Goal: Task Accomplishment & Management: Manage account settings

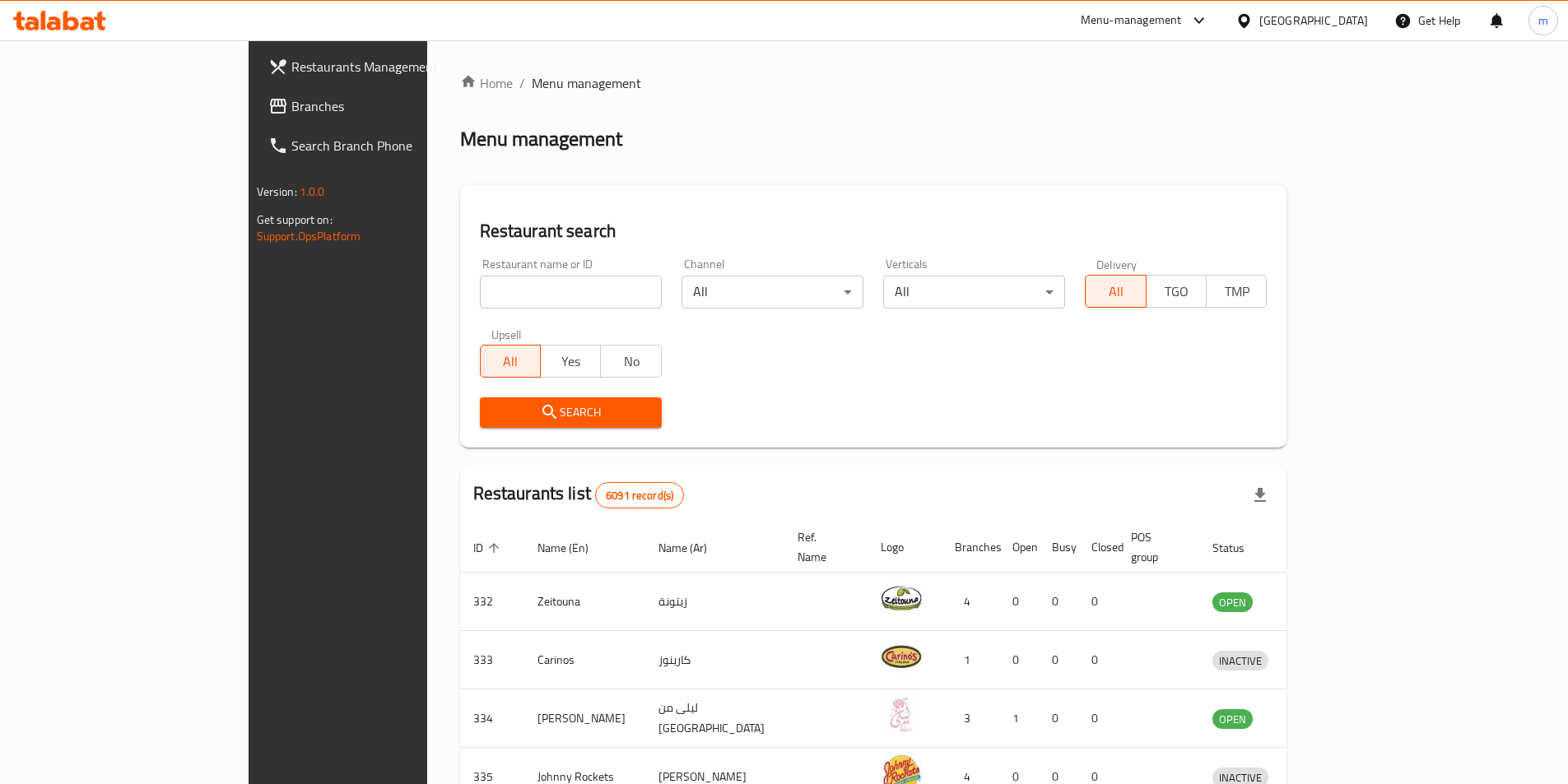
click at [480, 297] on input "search" at bounding box center [570, 292] width 182 height 33
drag, startPoint x: 393, startPoint y: 297, endPoint x: 337, endPoint y: 285, distance: 57.3
paste input "780617"
type input "780617"
click at [1337, 8] on div "Bahrain" at bounding box center [1302, 20] width 159 height 39
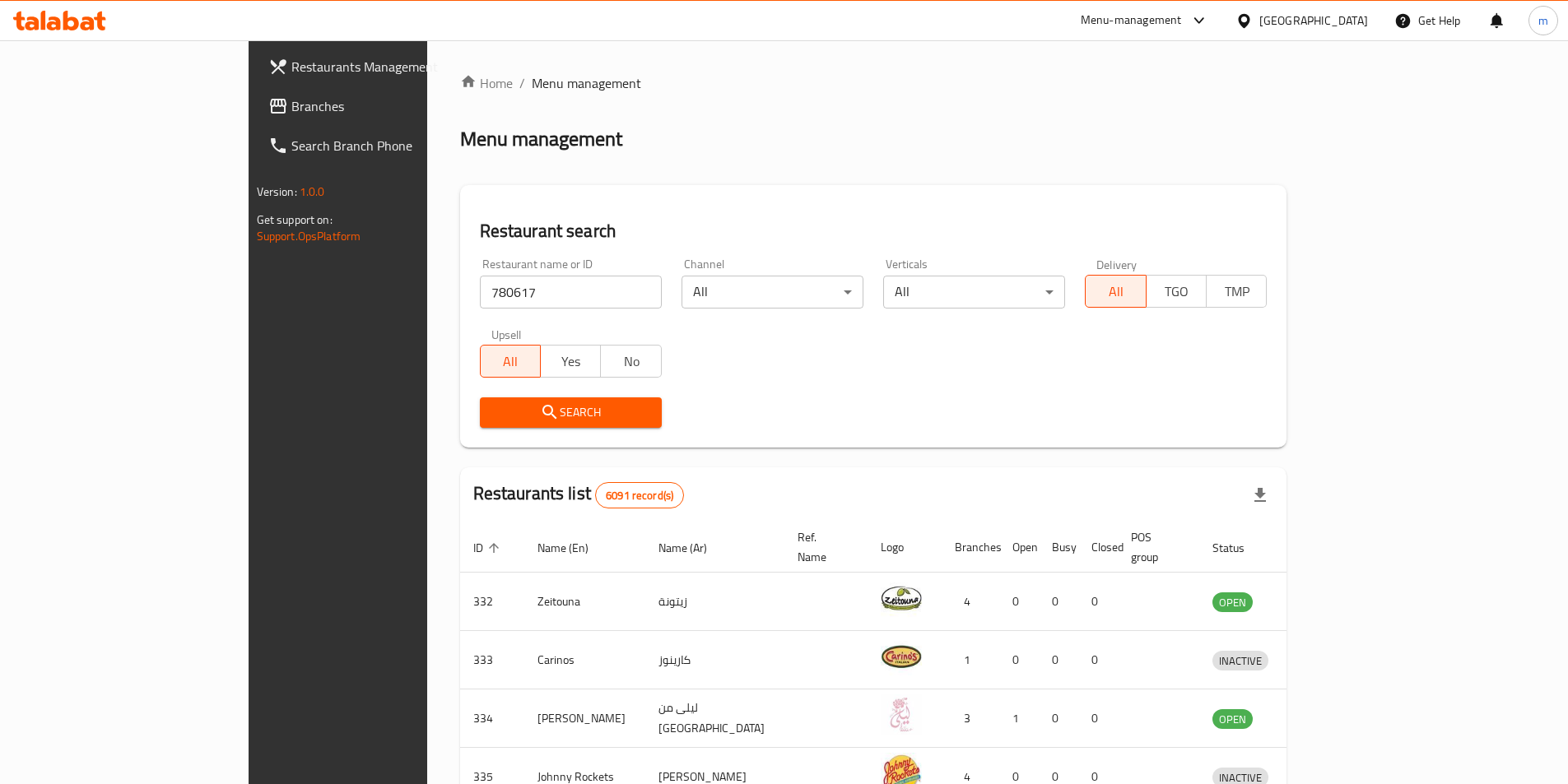
click at [1334, 12] on div "Bahrain" at bounding box center [1313, 20] width 108 height 18
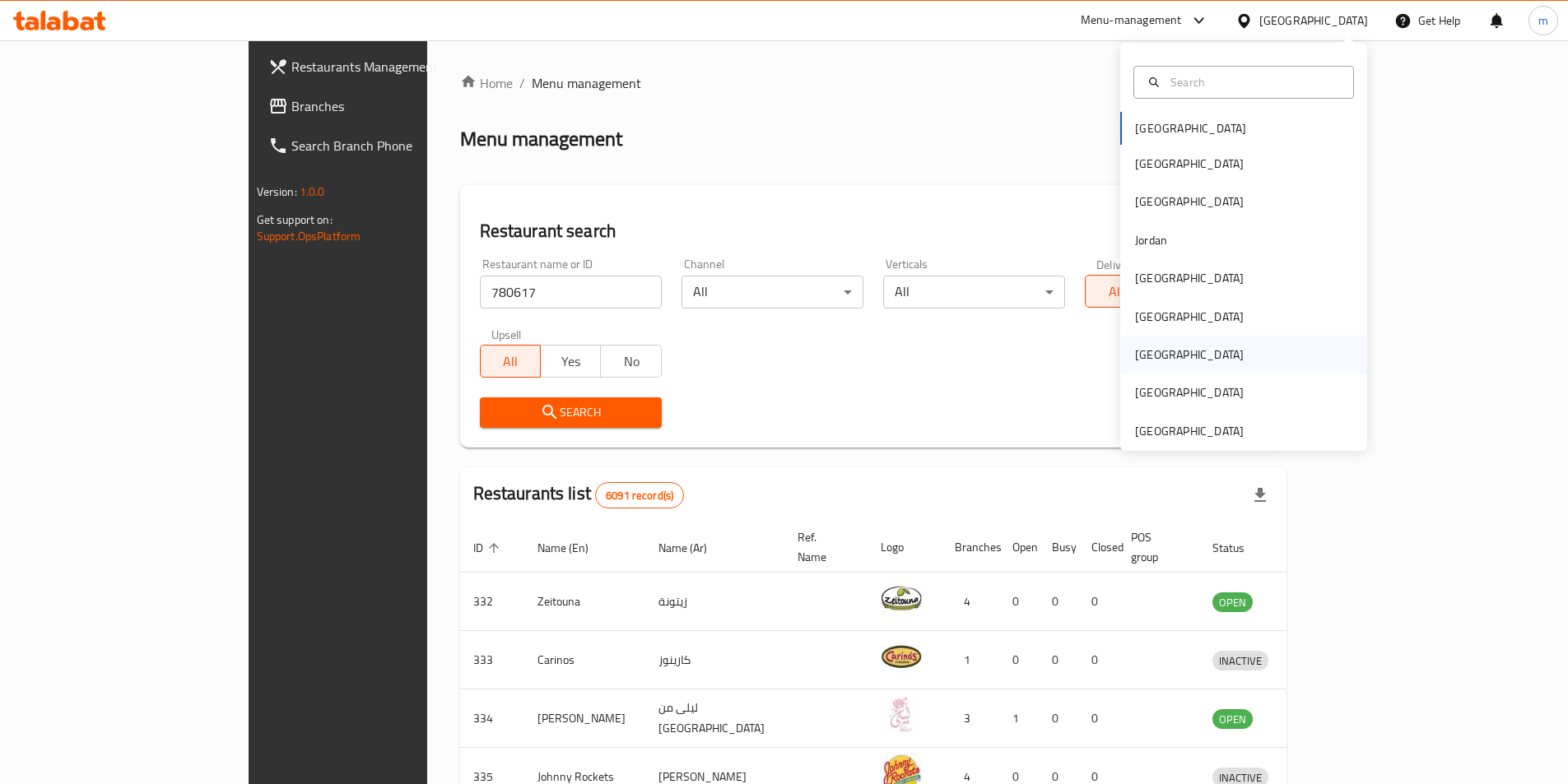
click at [1142, 350] on div "[GEOGRAPHIC_DATA]" at bounding box center [1189, 354] width 108 height 18
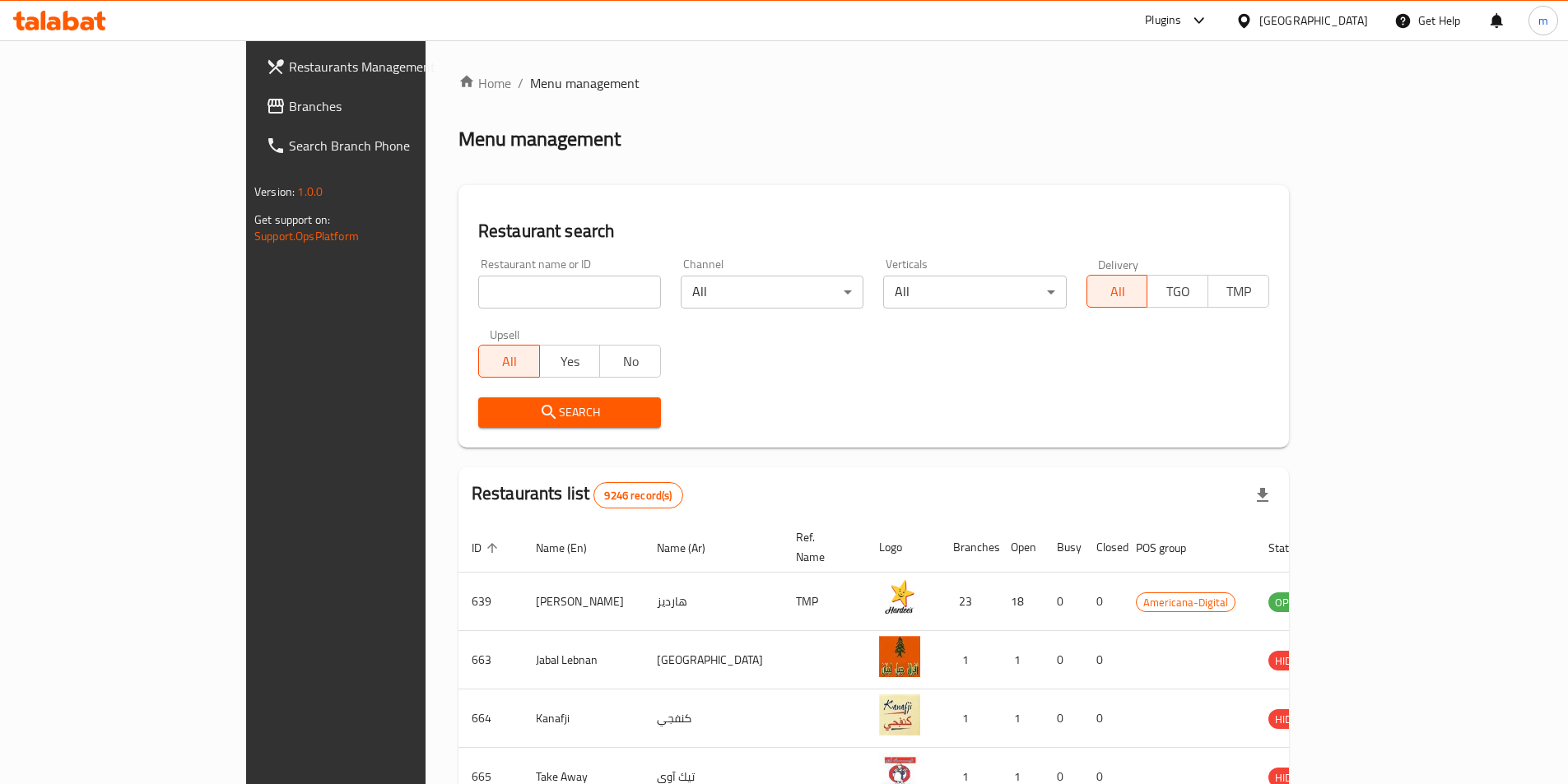
click at [478, 294] on input "search" at bounding box center [570, 292] width 183 height 33
paste input "780617"
type input "780617"
click at [491, 417] on span "Search" at bounding box center [569, 412] width 156 height 20
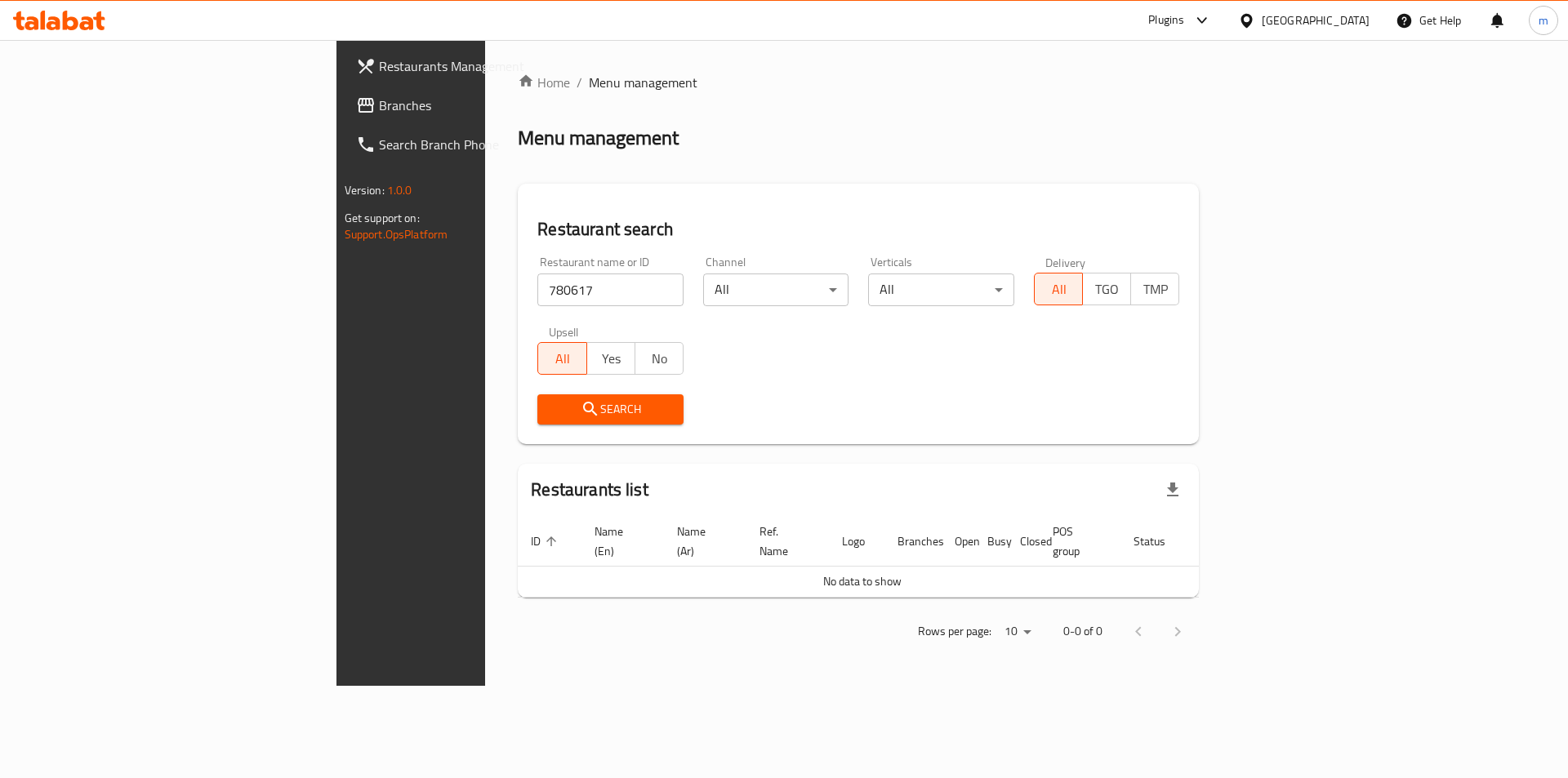
click at [343, 120] on link "Branches" at bounding box center [471, 105] width 256 height 39
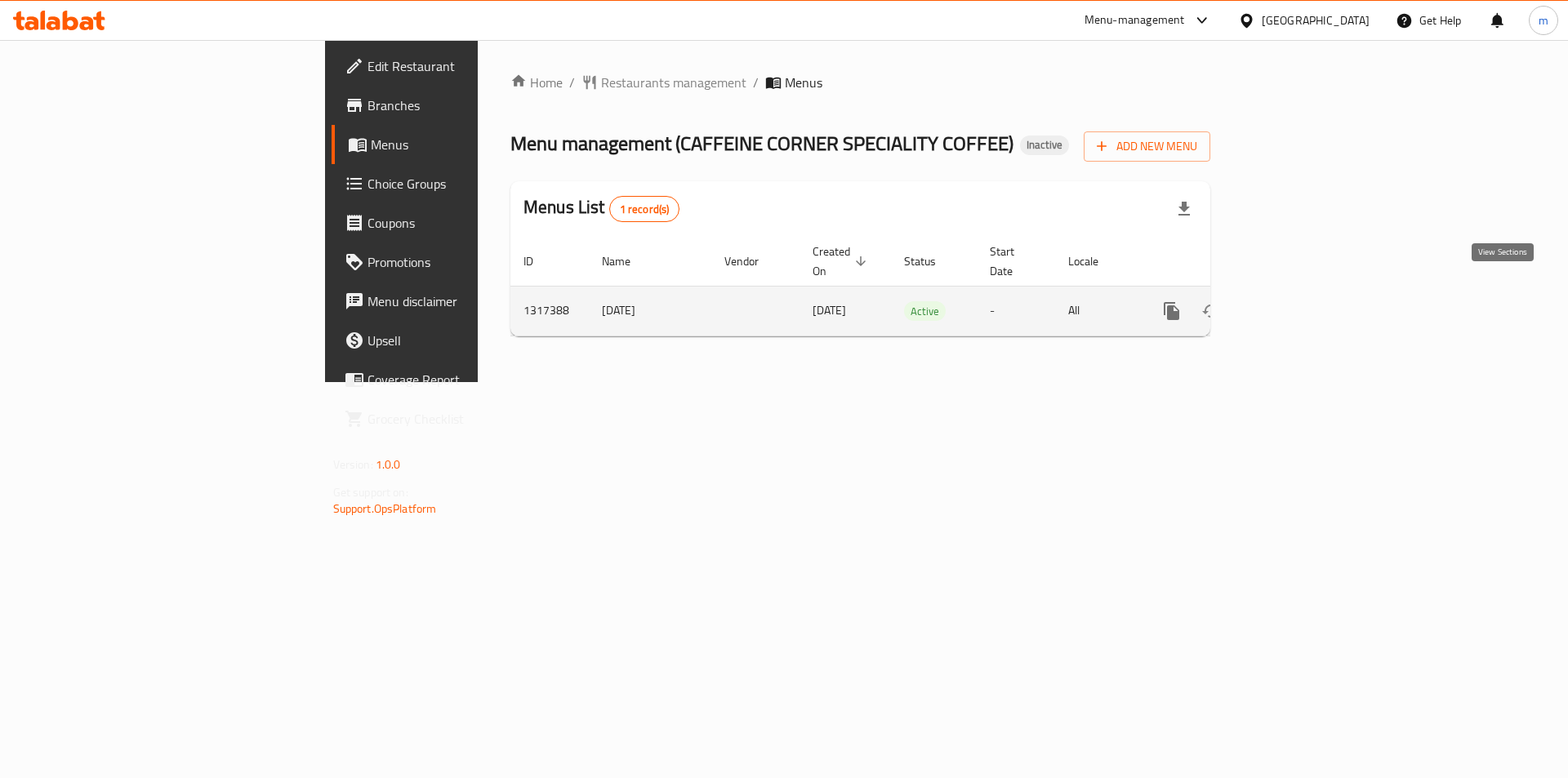
click at [1299, 302] on icon "enhanced table" at bounding box center [1289, 311] width 19 height 19
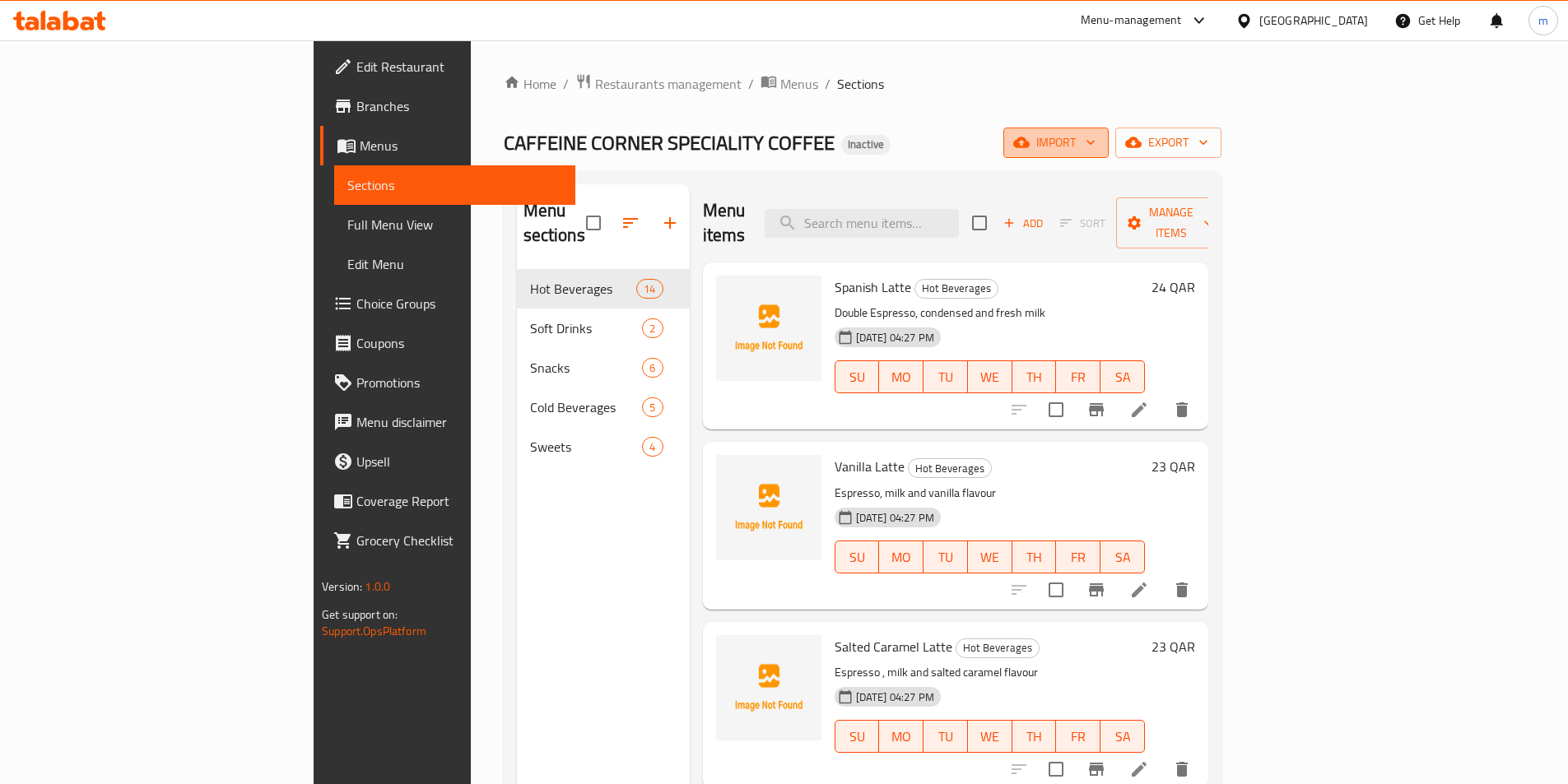
click at [1098, 144] on icon "button" at bounding box center [1090, 142] width 16 height 16
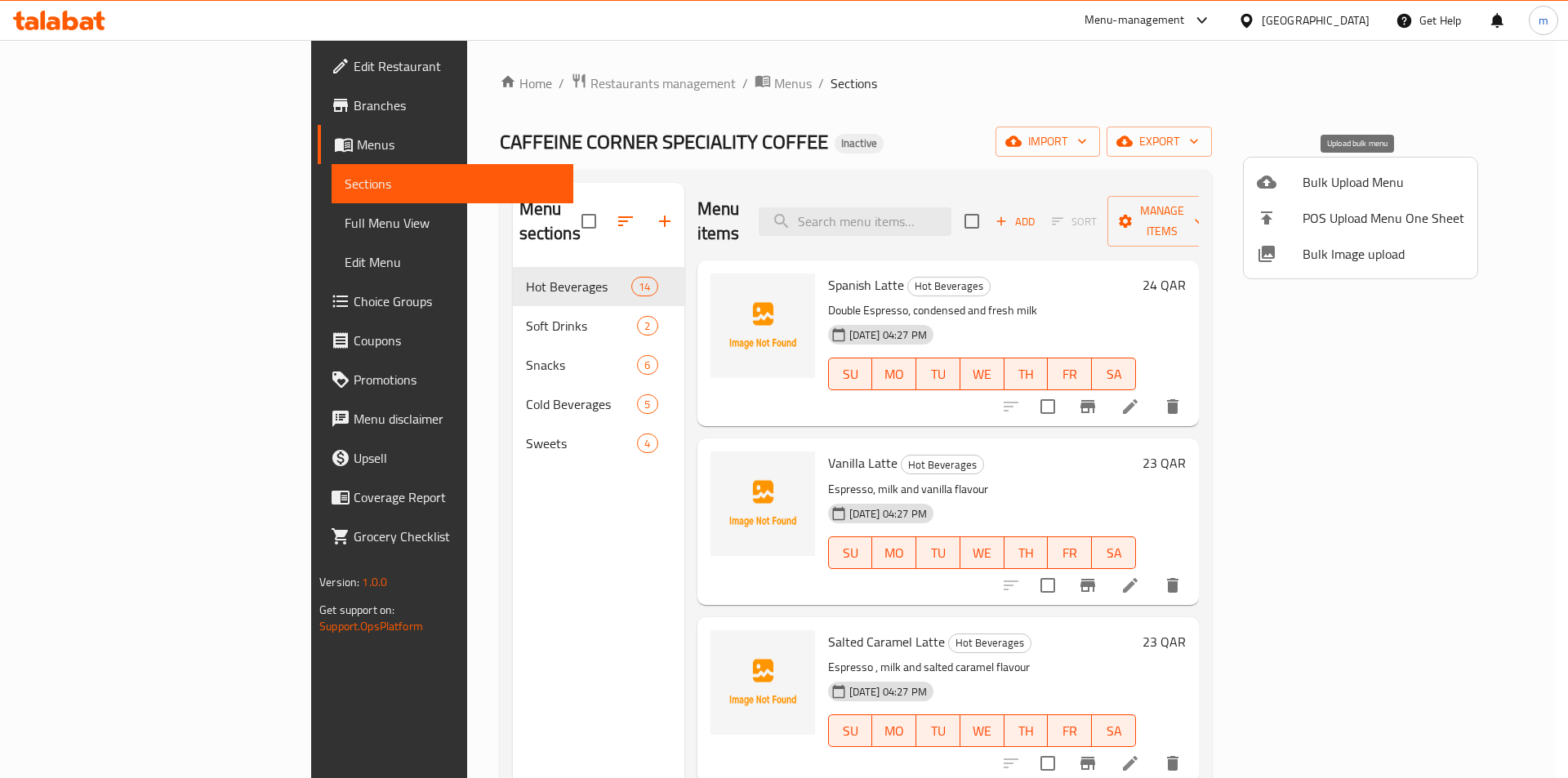
click at [1308, 190] on span "Bulk Upload Menu" at bounding box center [1383, 181] width 162 height 19
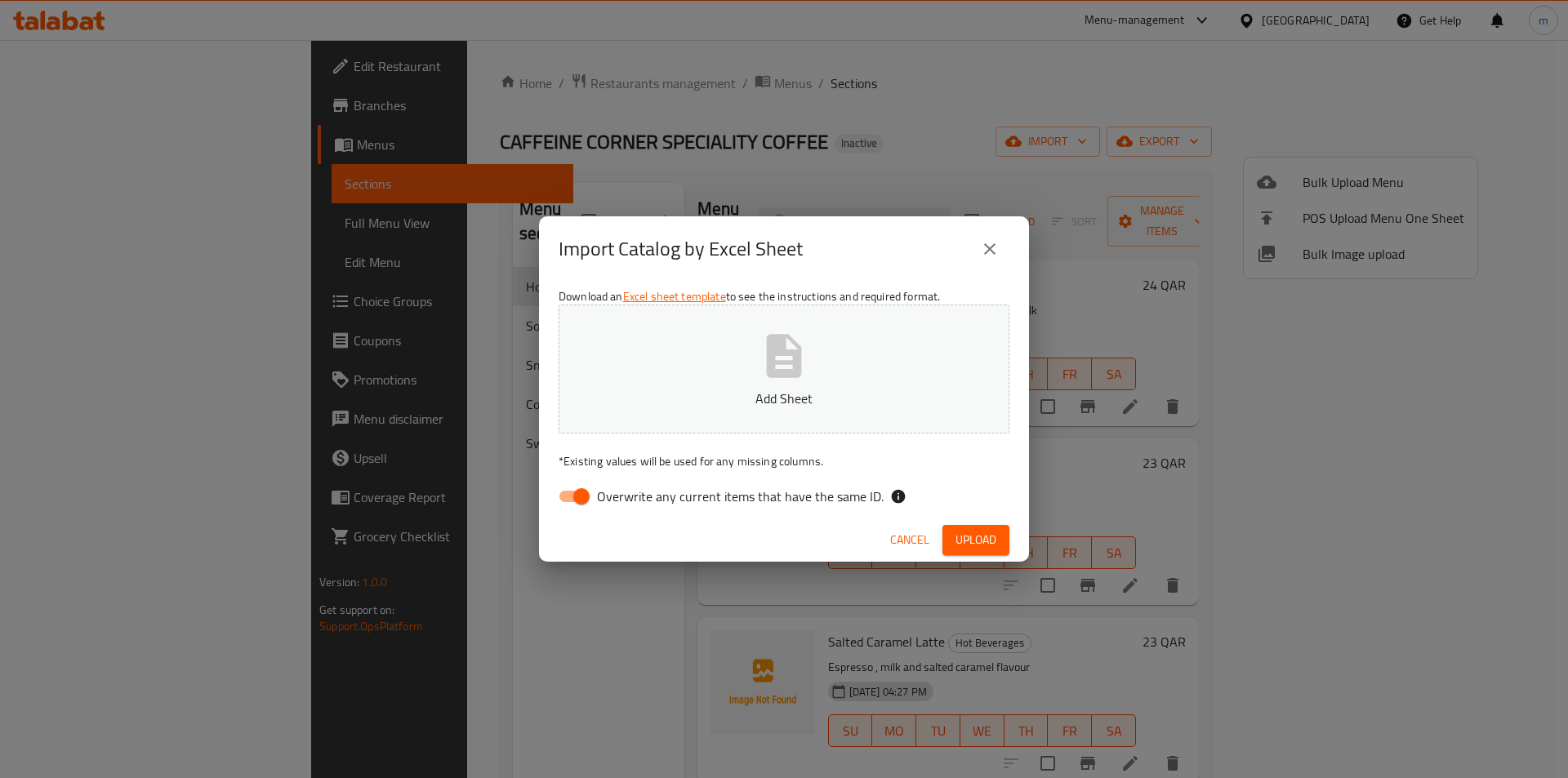
click at [573, 502] on input "Overwrite any current items that have the same ID." at bounding box center [581, 497] width 93 height 31
checkbox input "false"
click at [955, 537] on button "Upload" at bounding box center [976, 541] width 67 height 31
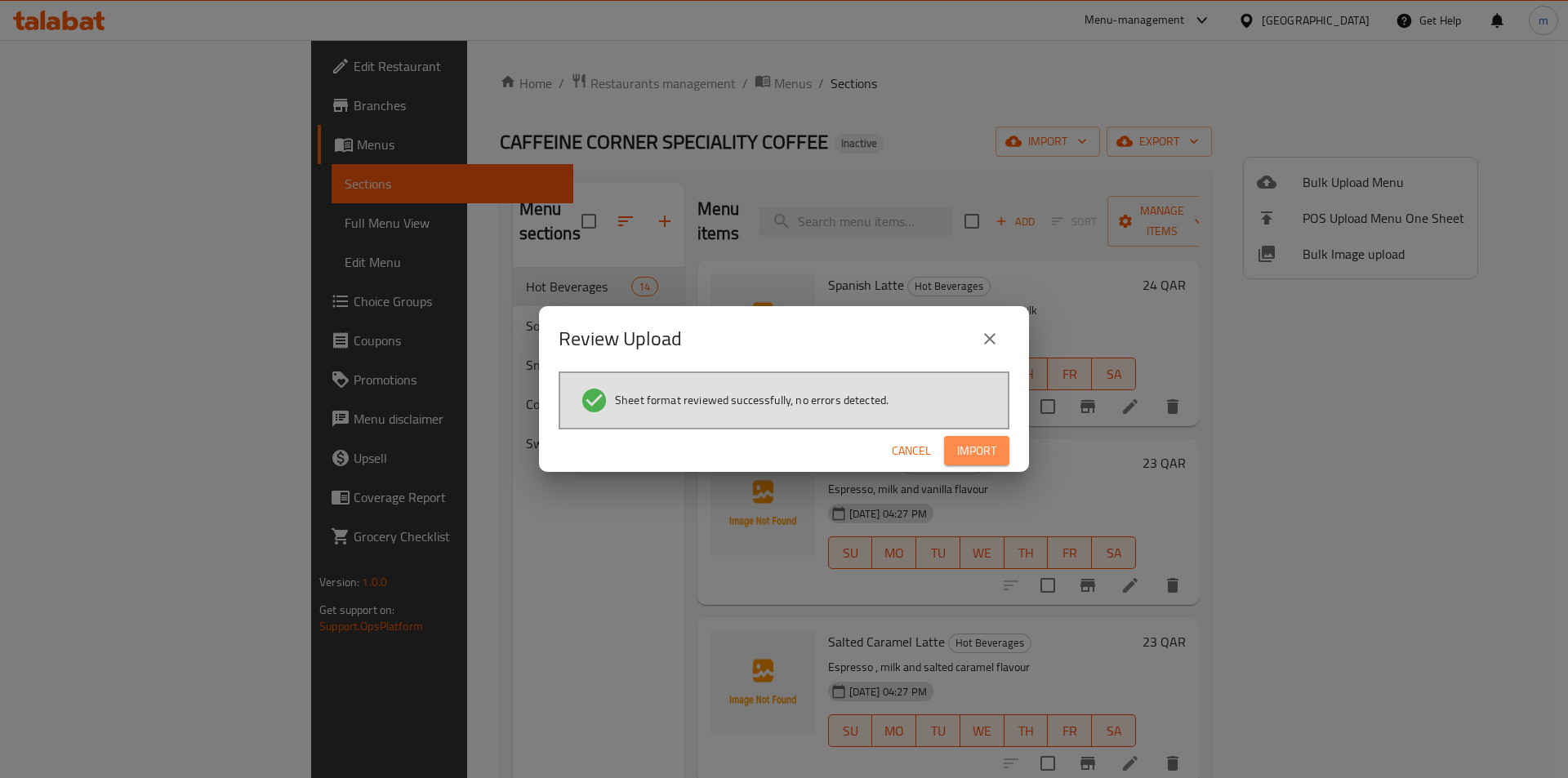
click at [965, 453] on span "Import" at bounding box center [976, 451] width 39 height 20
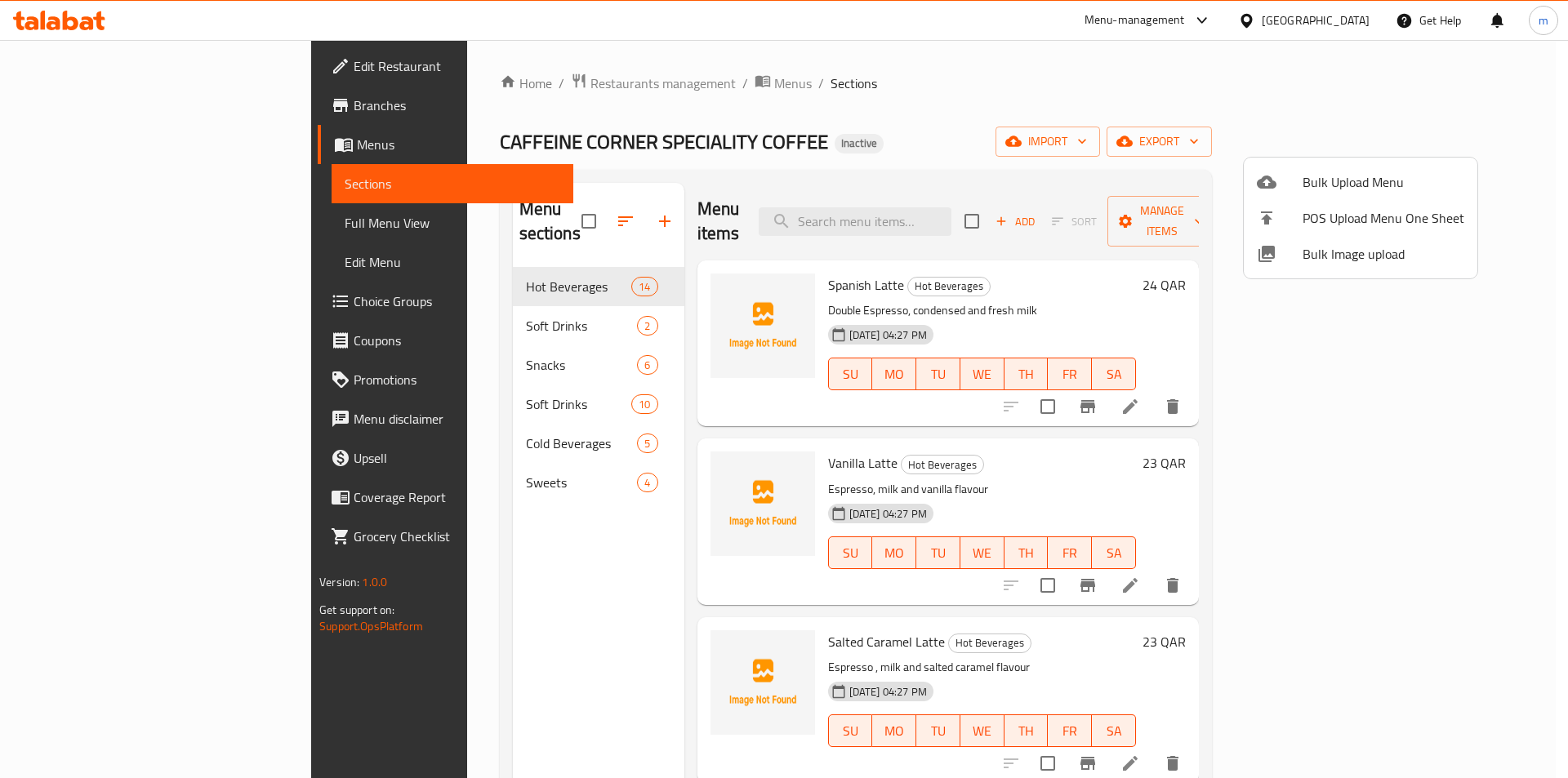
click at [92, 232] on div at bounding box center [784, 389] width 1568 height 778
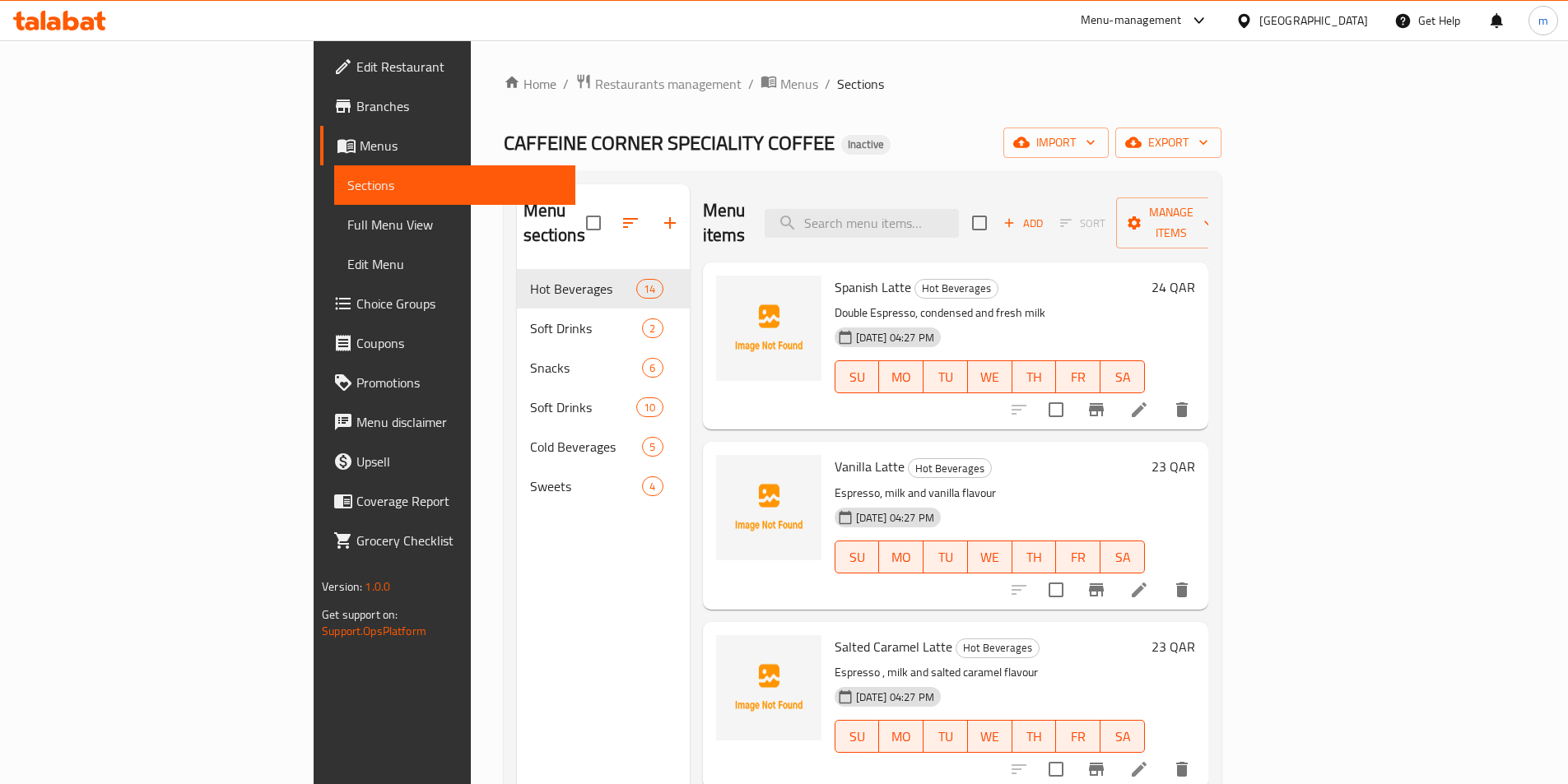
click at [348, 234] on span "Full Menu View" at bounding box center [454, 224] width 214 height 20
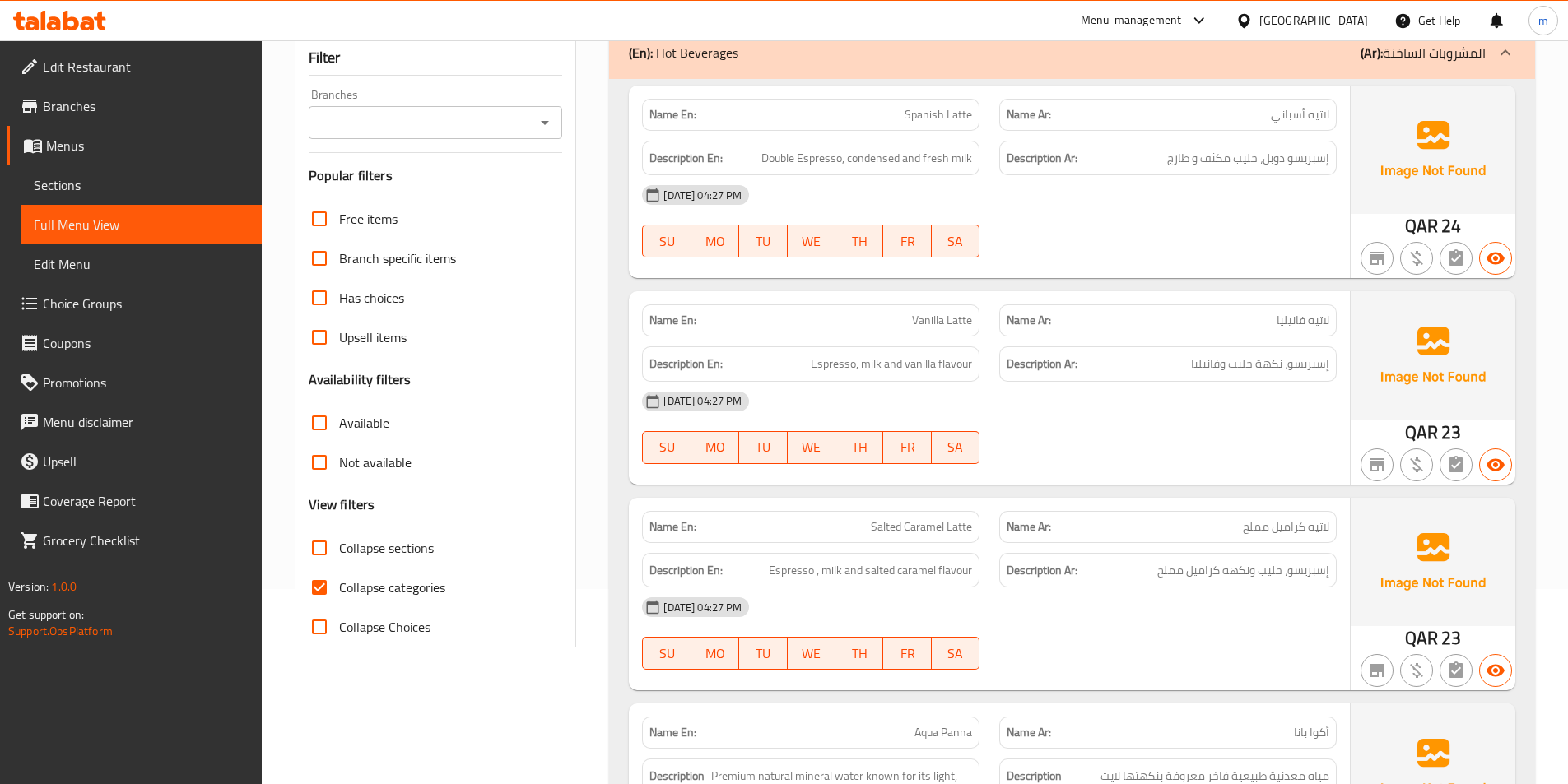
scroll to position [247, 0]
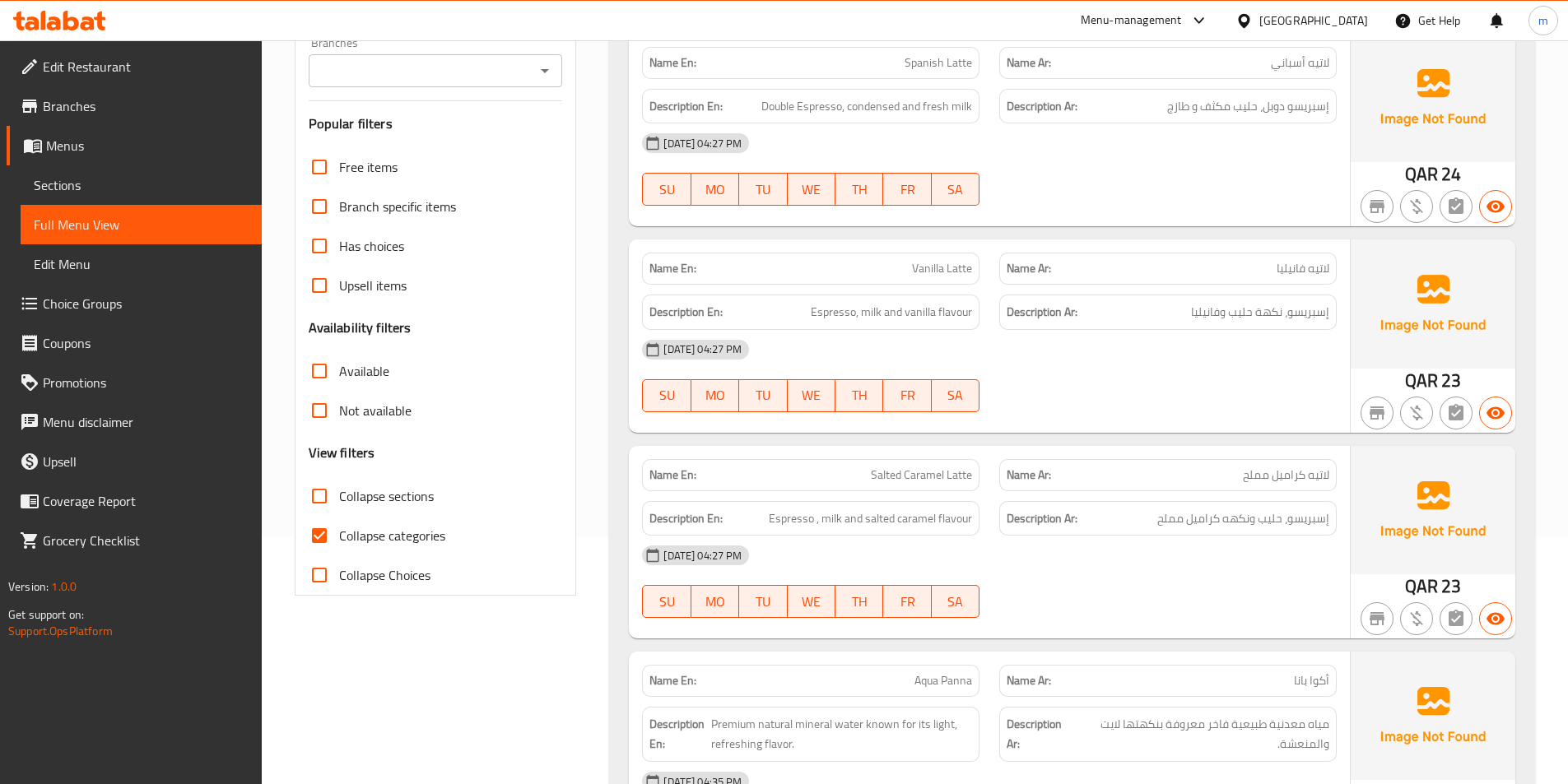
click at [325, 539] on input "Collapse categories" at bounding box center [319, 535] width 39 height 39
checkbox input "false"
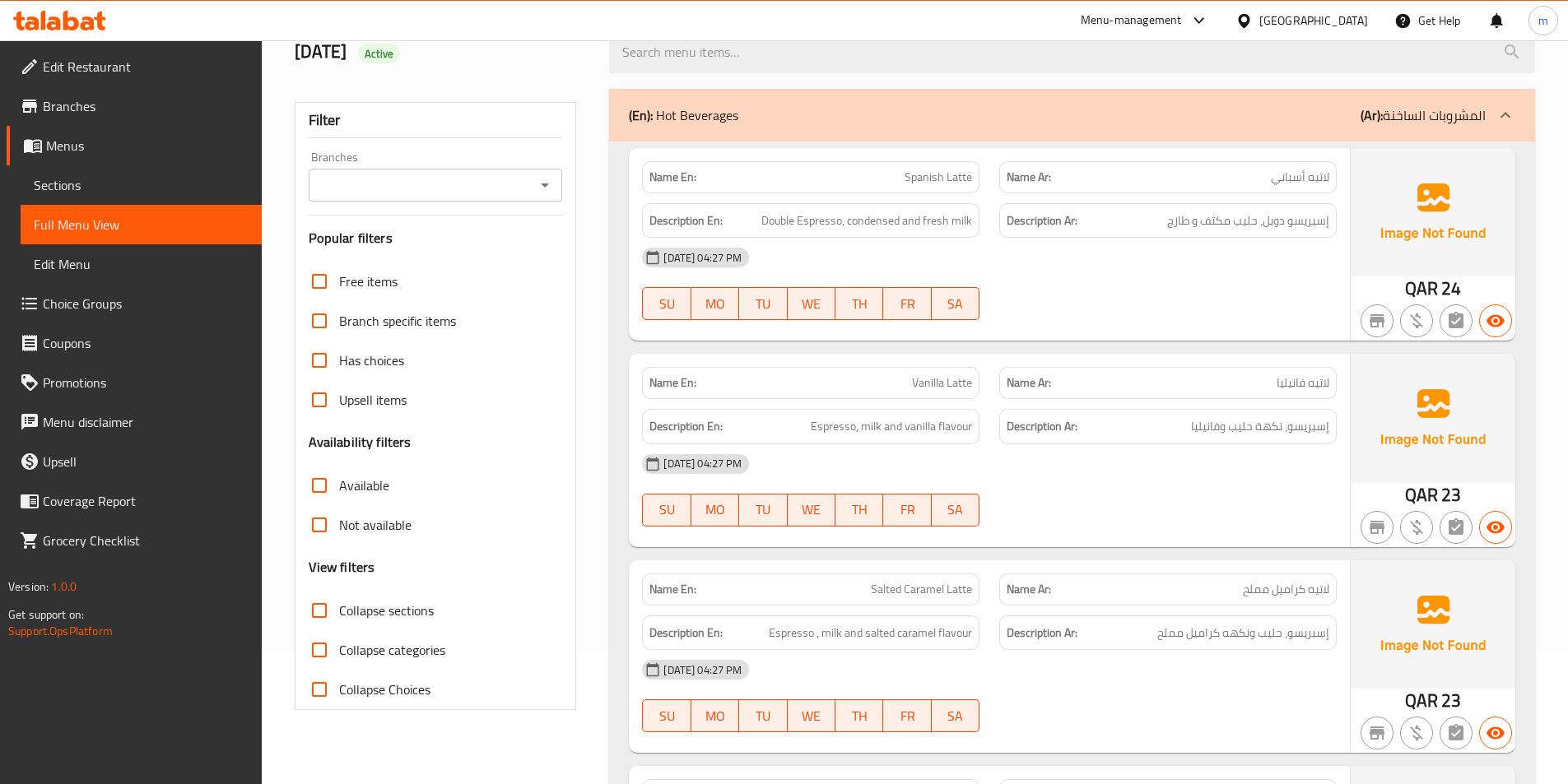
scroll to position [0, 0]
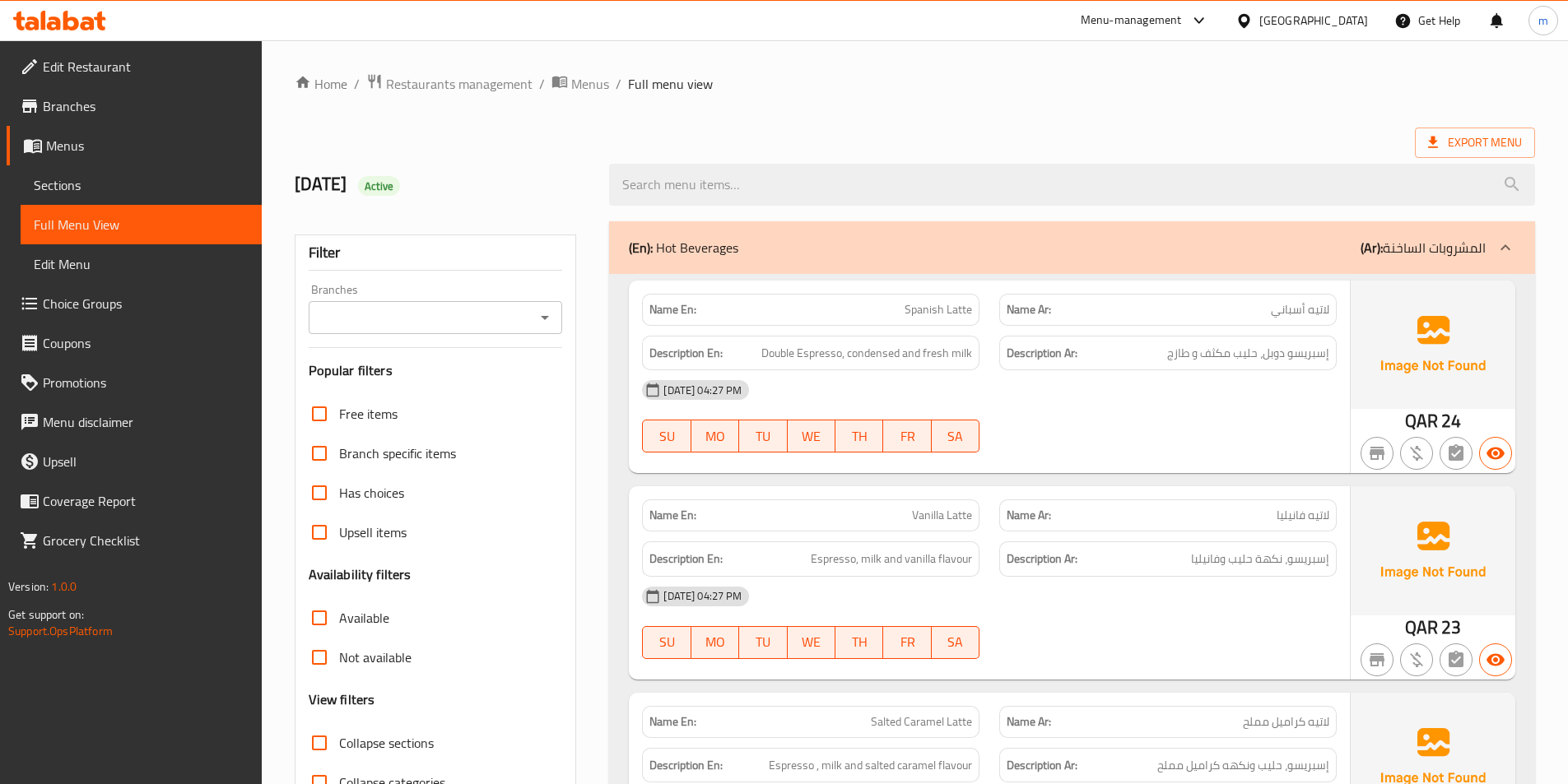
click at [1507, 239] on icon at bounding box center [1505, 247] width 20 height 20
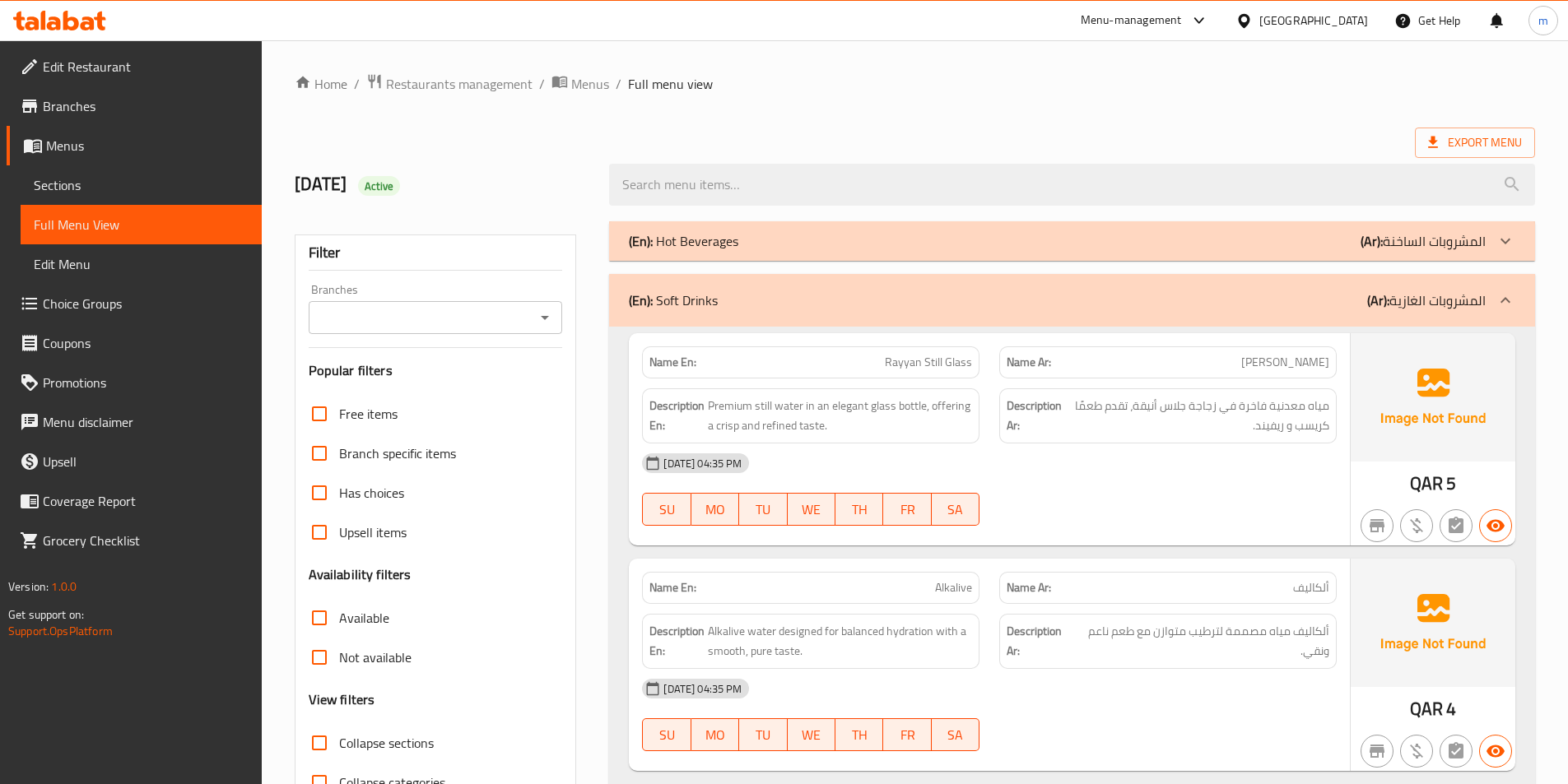
click at [1502, 240] on icon at bounding box center [1506, 240] width 10 height 6
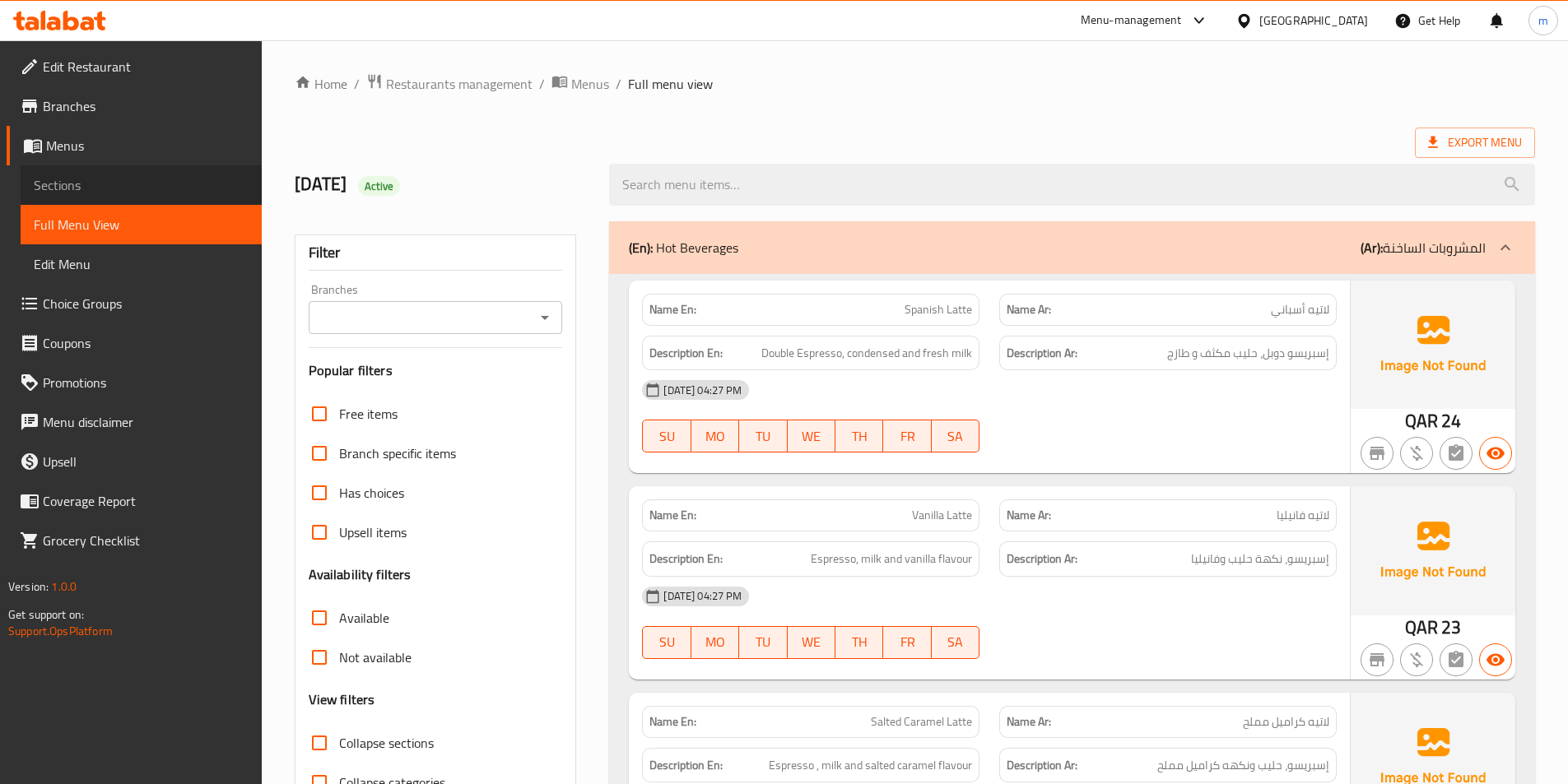
click at [44, 177] on span "Sections" at bounding box center [141, 184] width 214 height 20
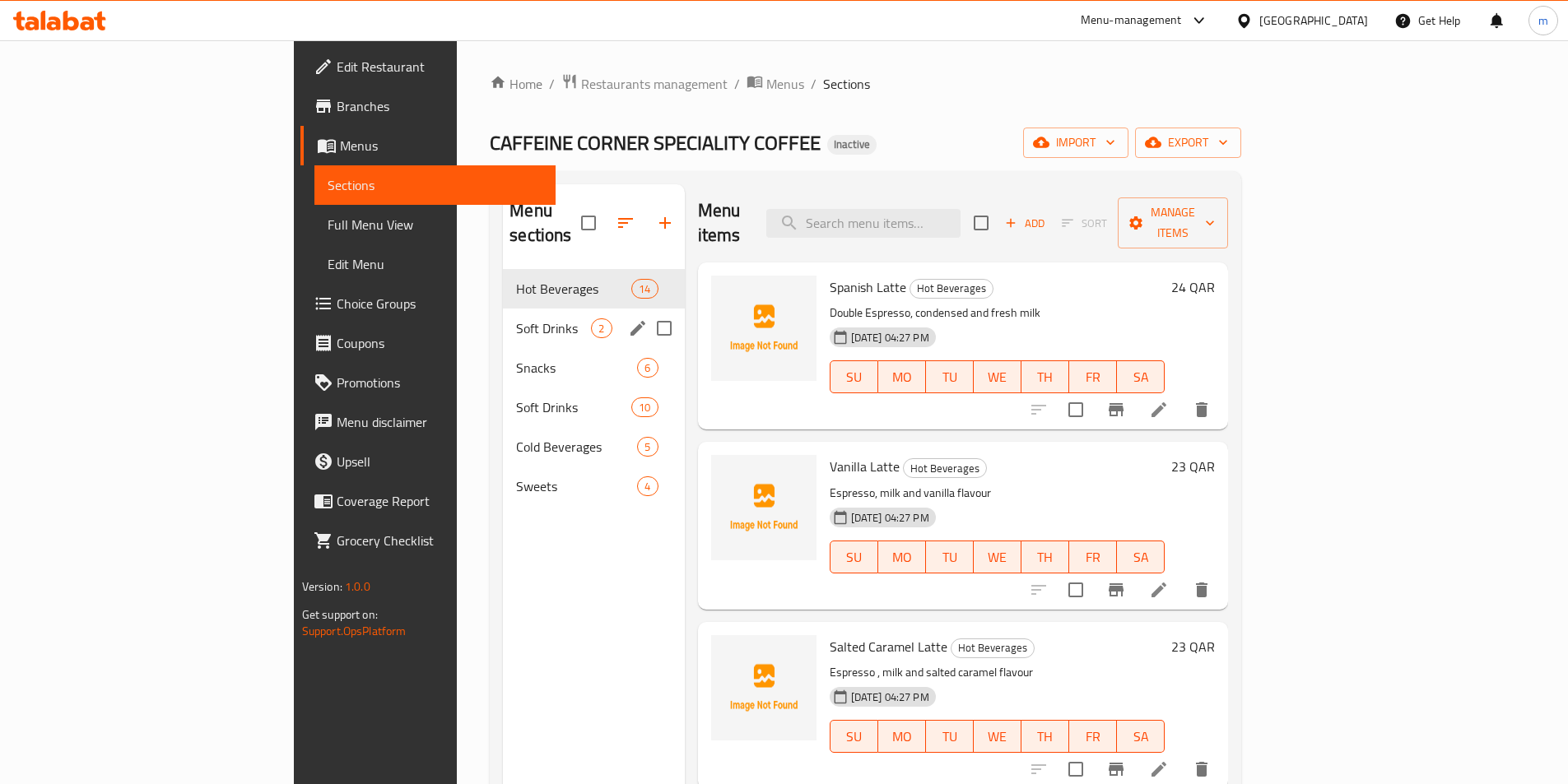
click at [516, 319] on span "Soft Drinks" at bounding box center [553, 328] width 75 height 20
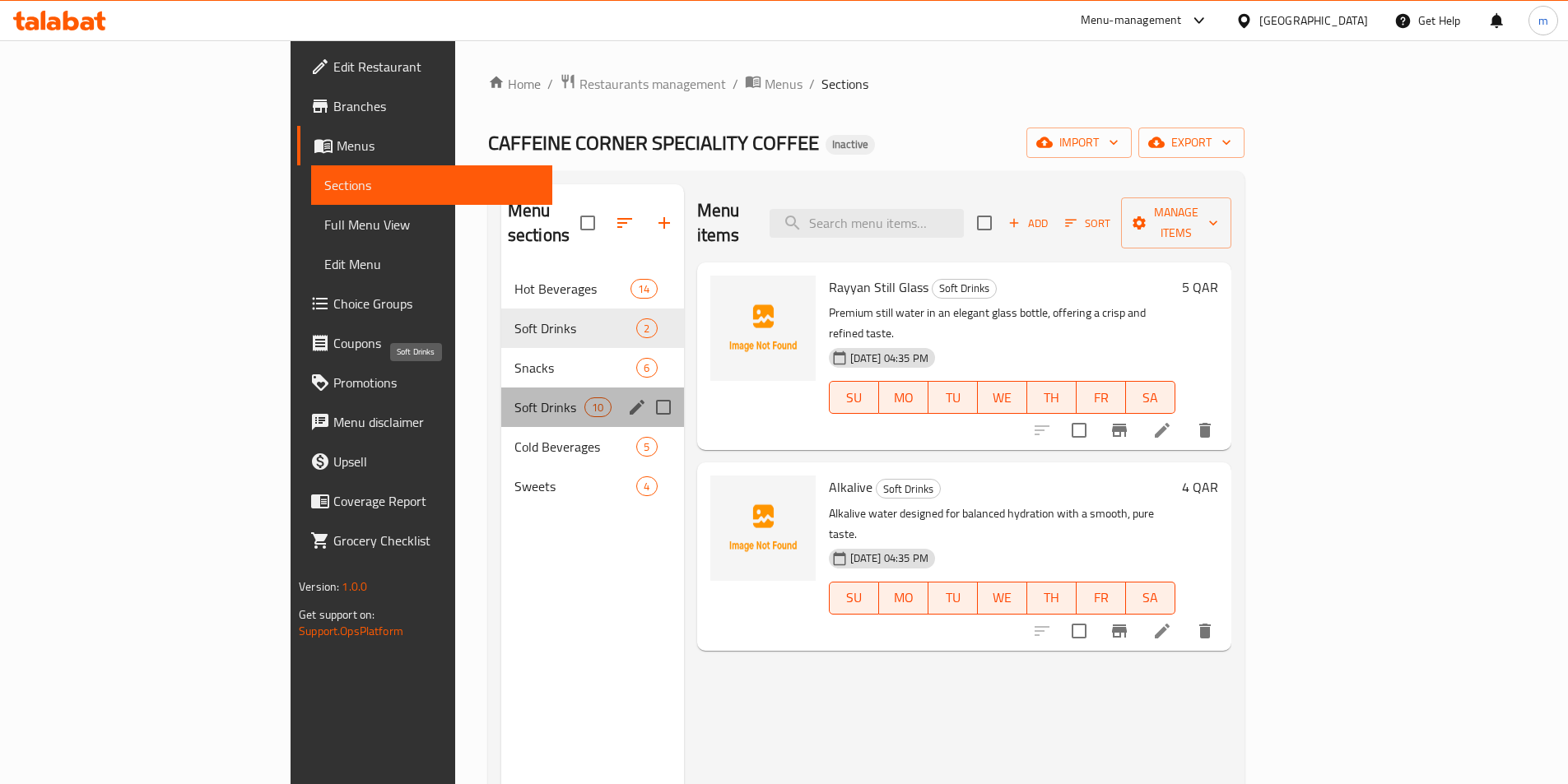
click at [514, 397] on span "Soft Drinks" at bounding box center [549, 407] width 70 height 20
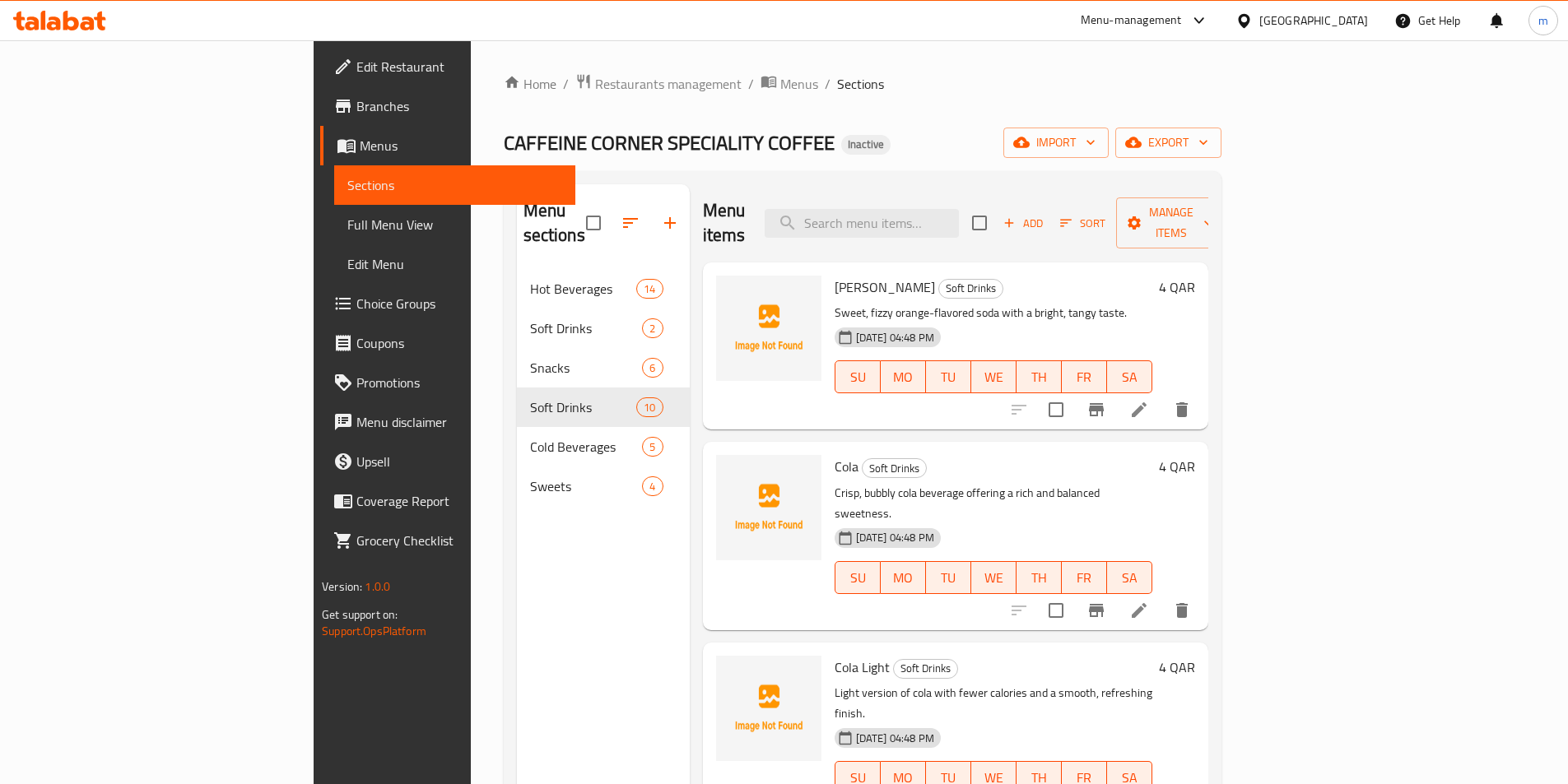
click at [1149, 600] on icon at bounding box center [1138, 610] width 20 height 20
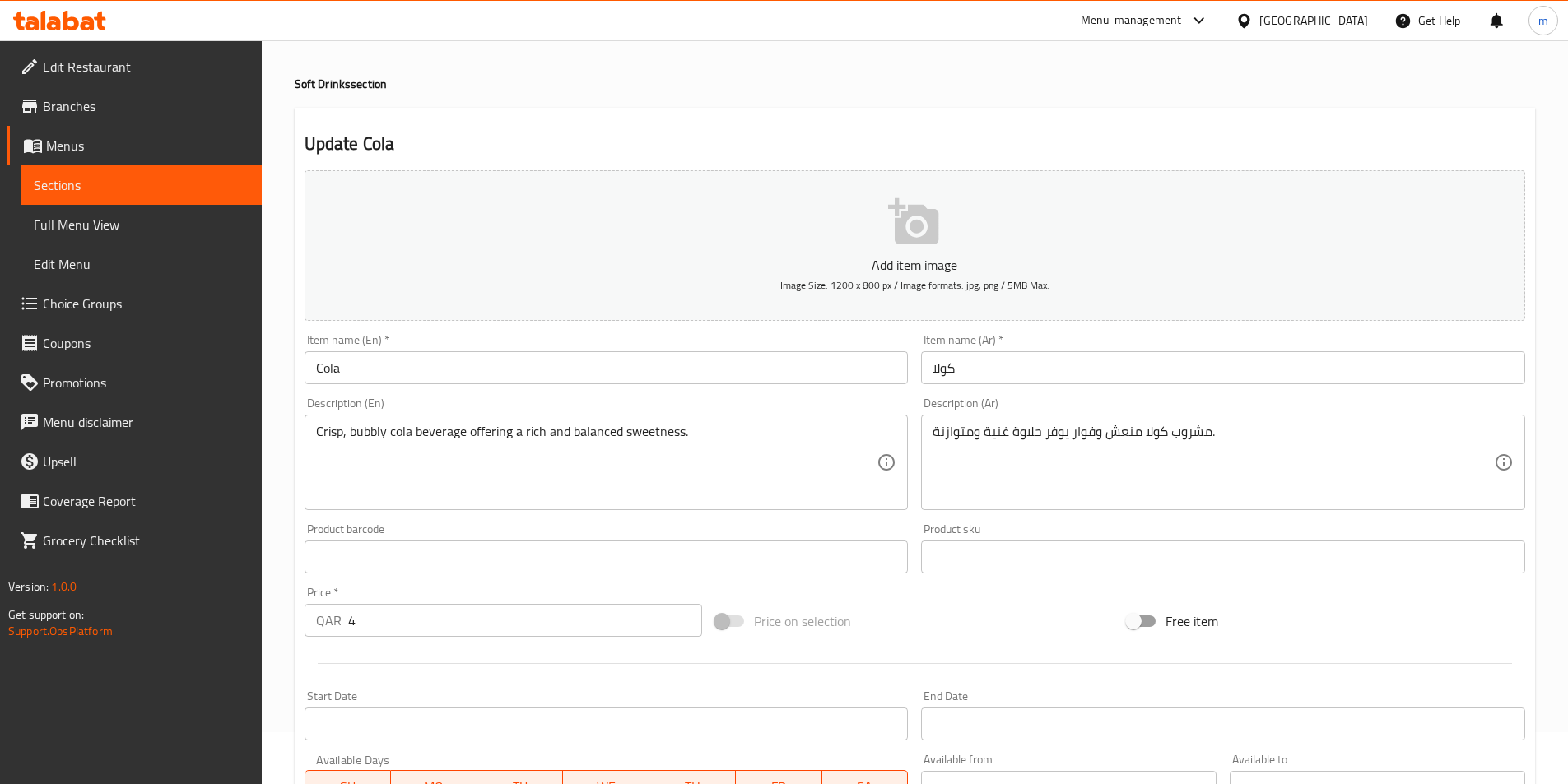
scroll to position [50, 0]
click at [53, 223] on span "Full Menu View" at bounding box center [141, 224] width 214 height 20
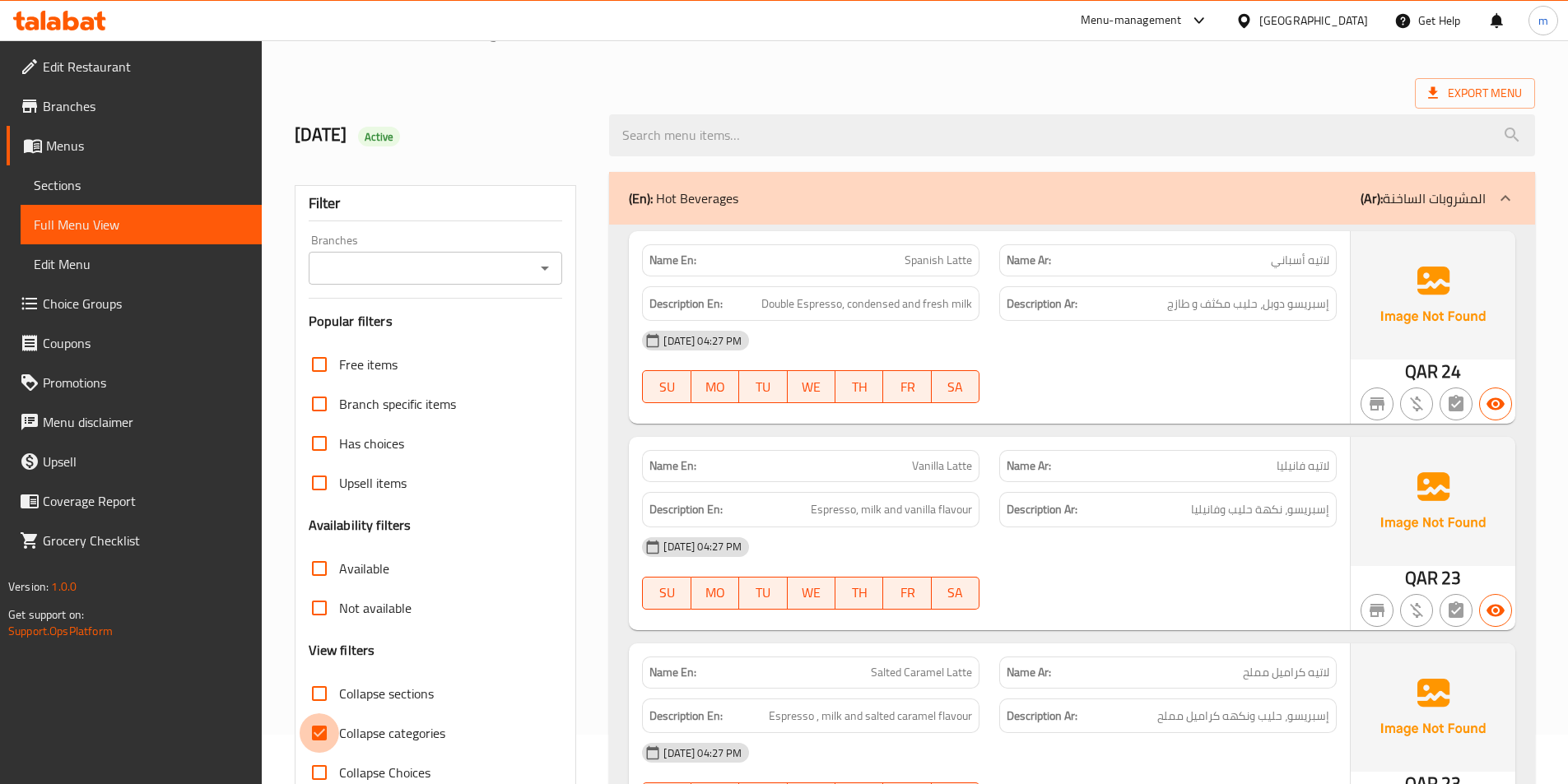
click at [313, 740] on input "Collapse categories" at bounding box center [319, 733] width 39 height 39
checkbox input "false"
click at [92, 189] on span "Sections" at bounding box center [141, 184] width 214 height 20
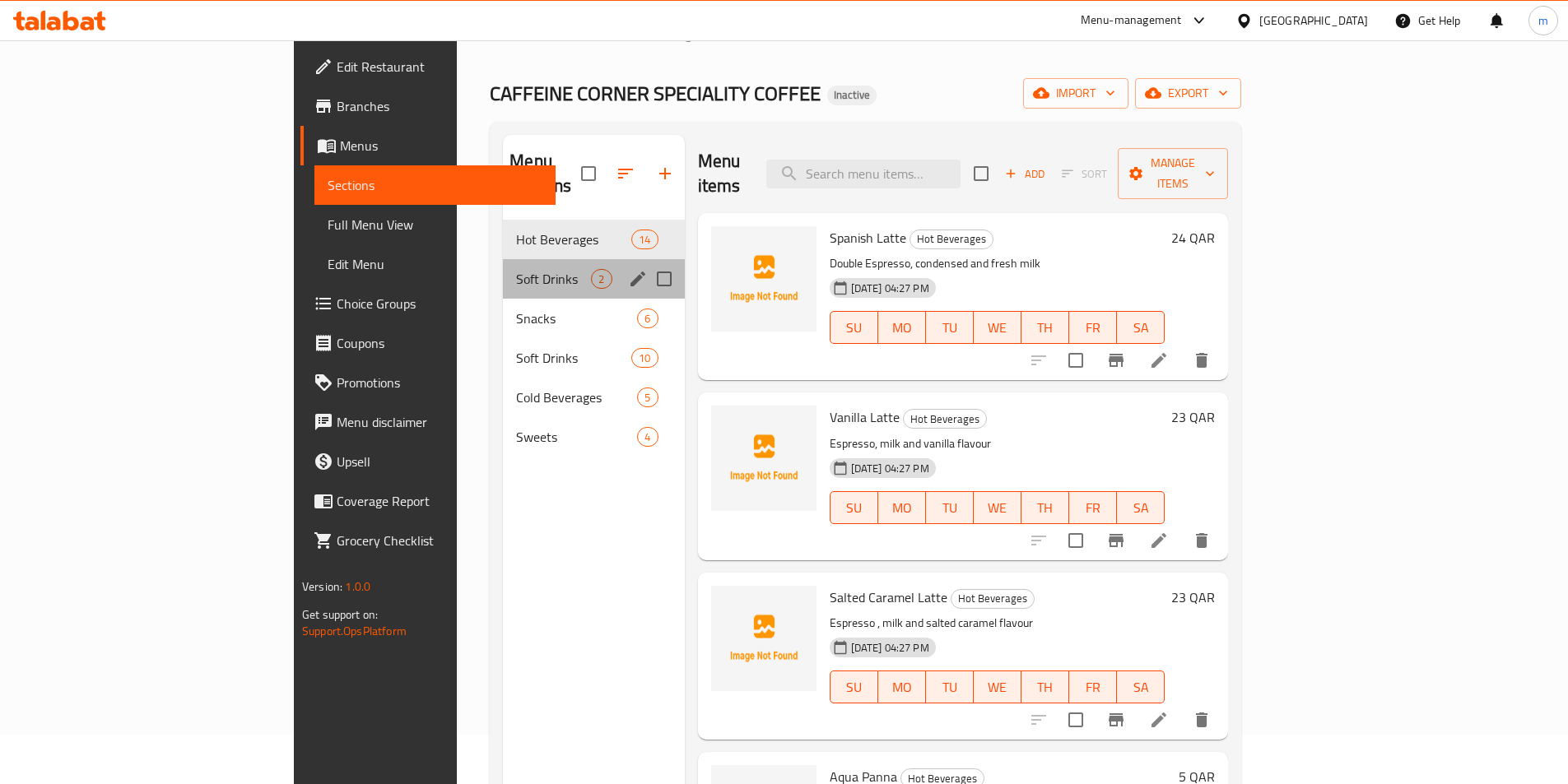
click at [503, 264] on div "Soft Drinks 2" at bounding box center [594, 279] width 181 height 39
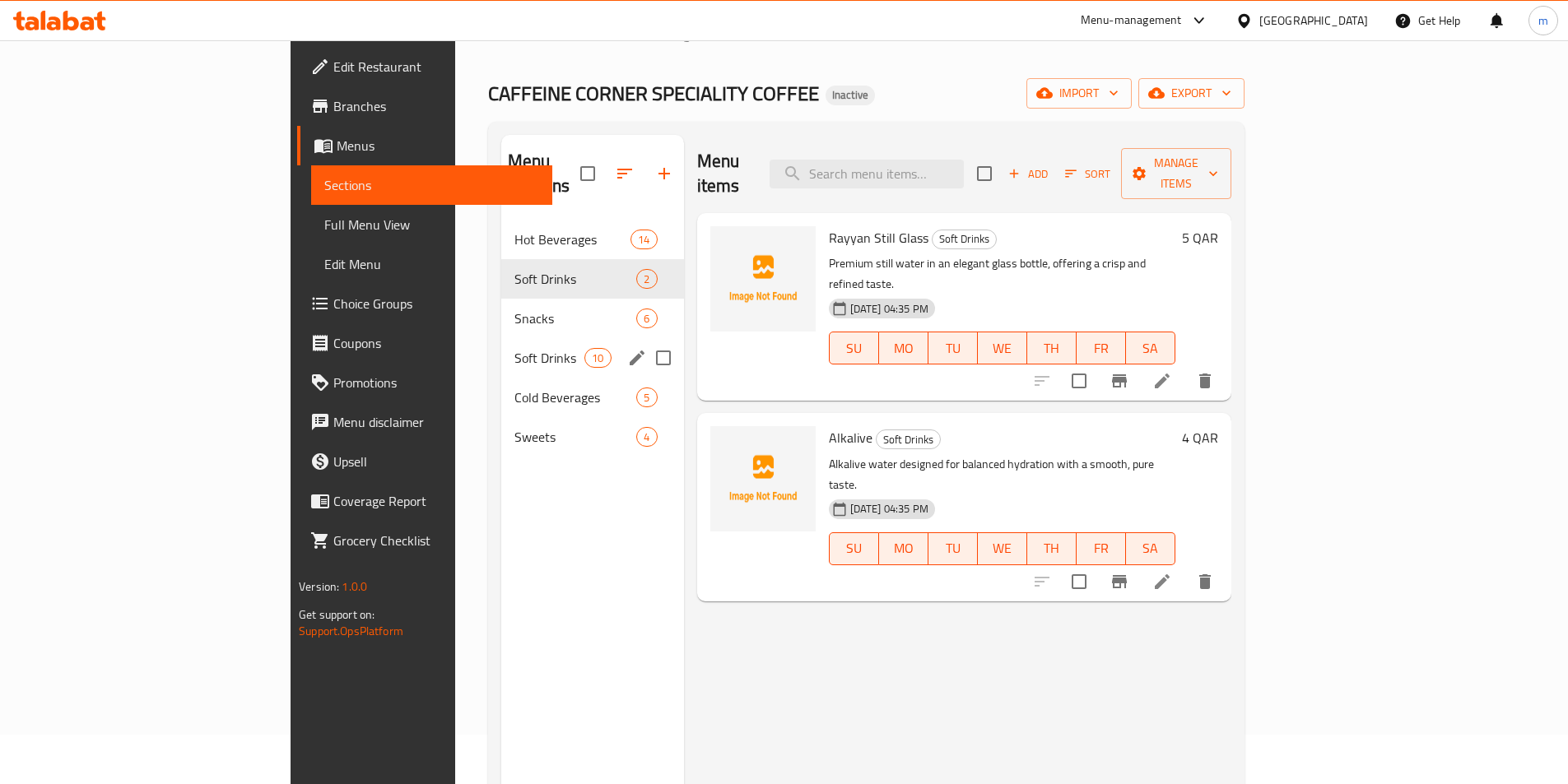
click at [514, 348] on span "Soft Drinks" at bounding box center [549, 358] width 70 height 20
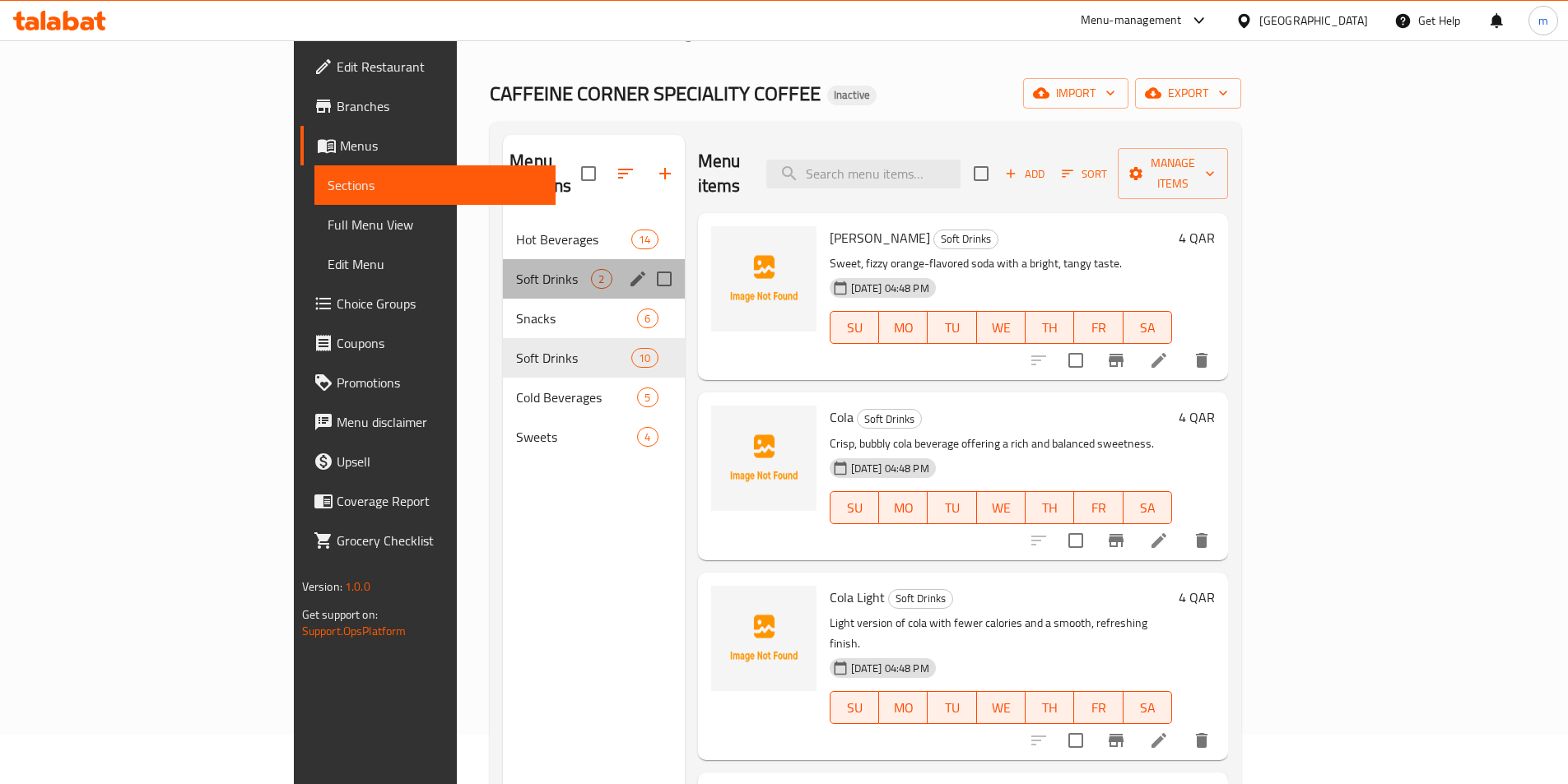
click at [503, 264] on div "Soft Drinks 2" at bounding box center [594, 279] width 181 height 39
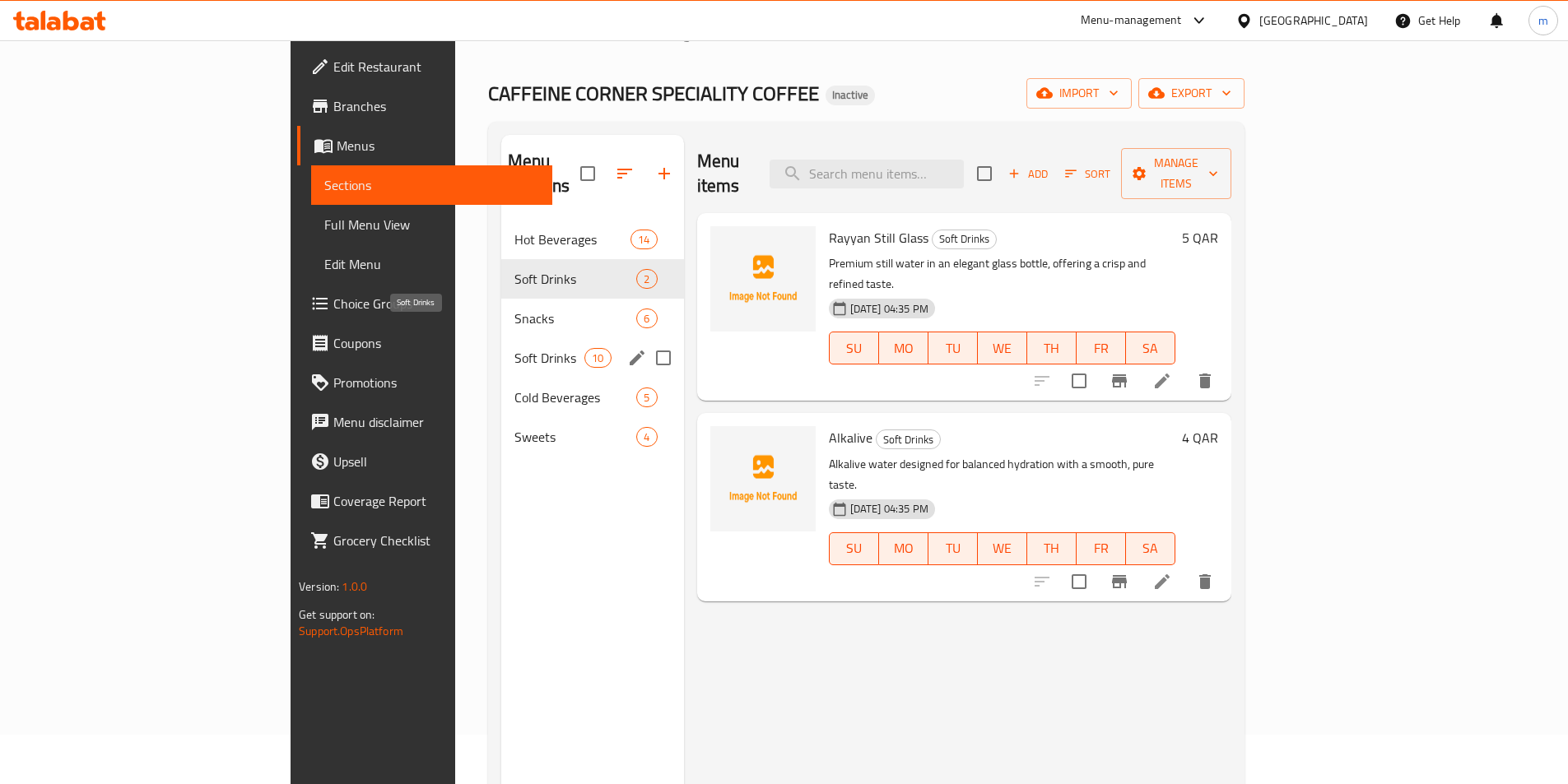
click at [514, 348] on span "Soft Drinks" at bounding box center [549, 358] width 70 height 20
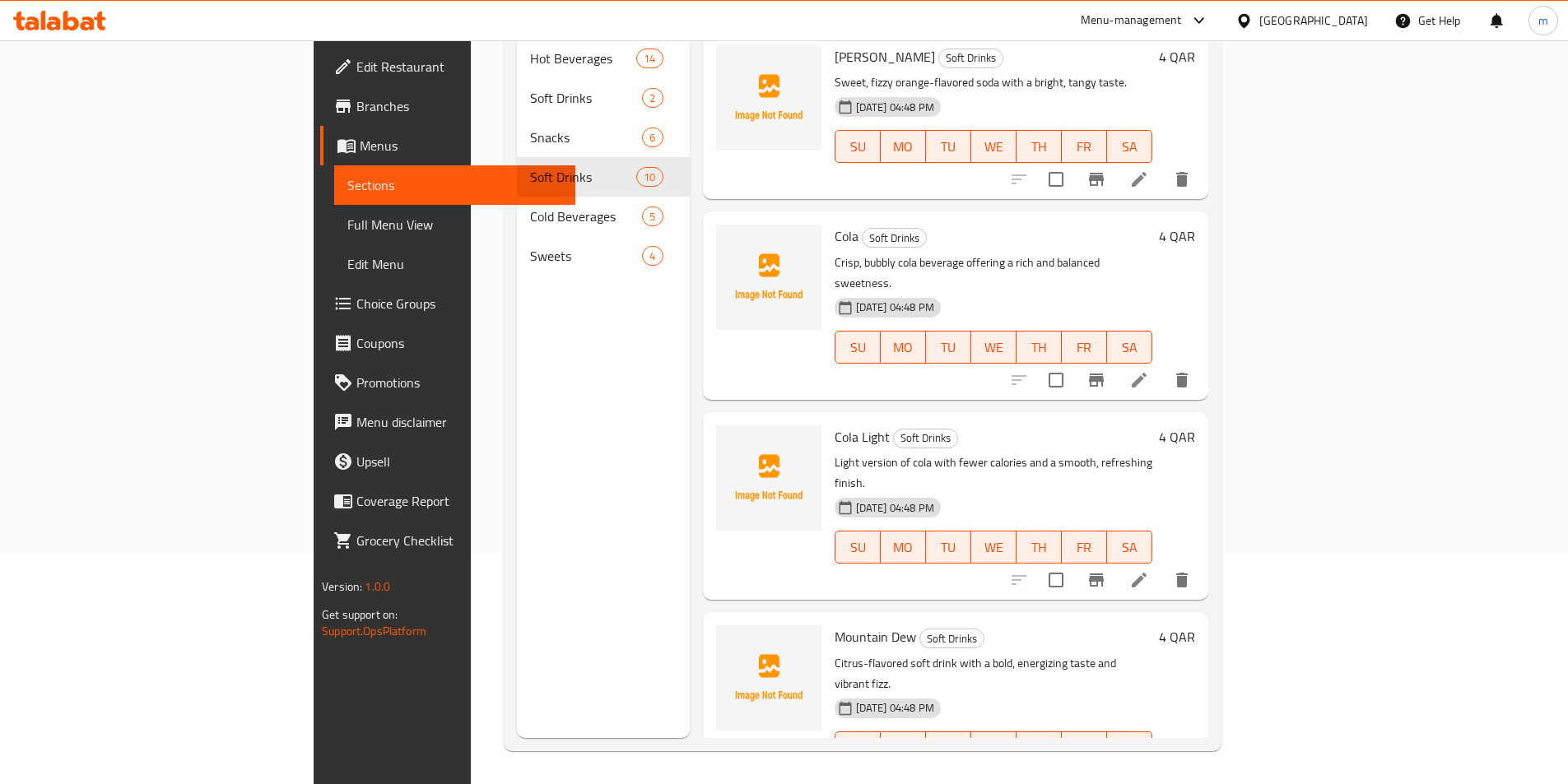
click at [1162, 366] on li at bounding box center [1139, 380] width 46 height 30
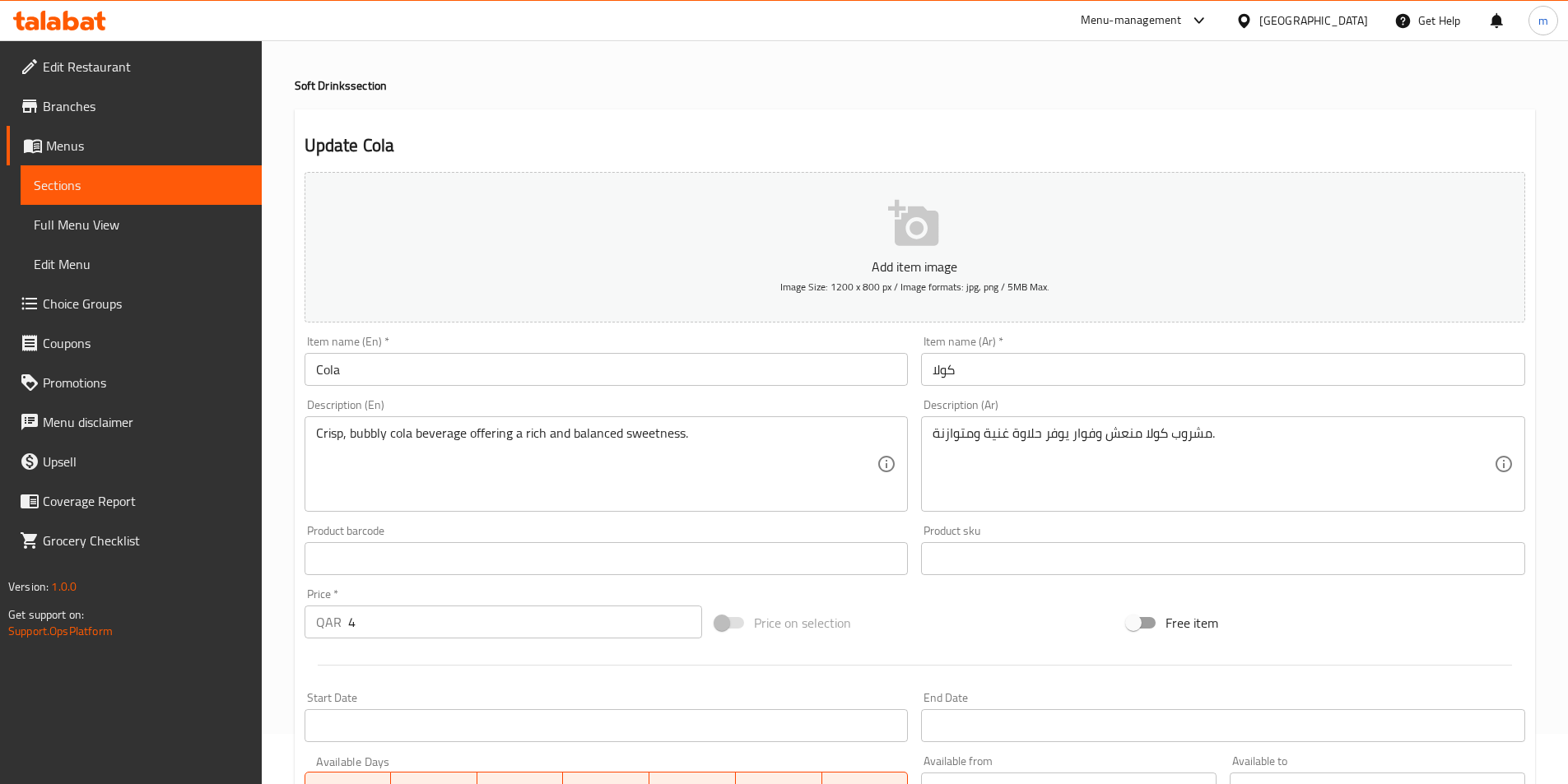
scroll to position [50, 0]
click at [113, 230] on span "Full Menu View" at bounding box center [141, 224] width 214 height 20
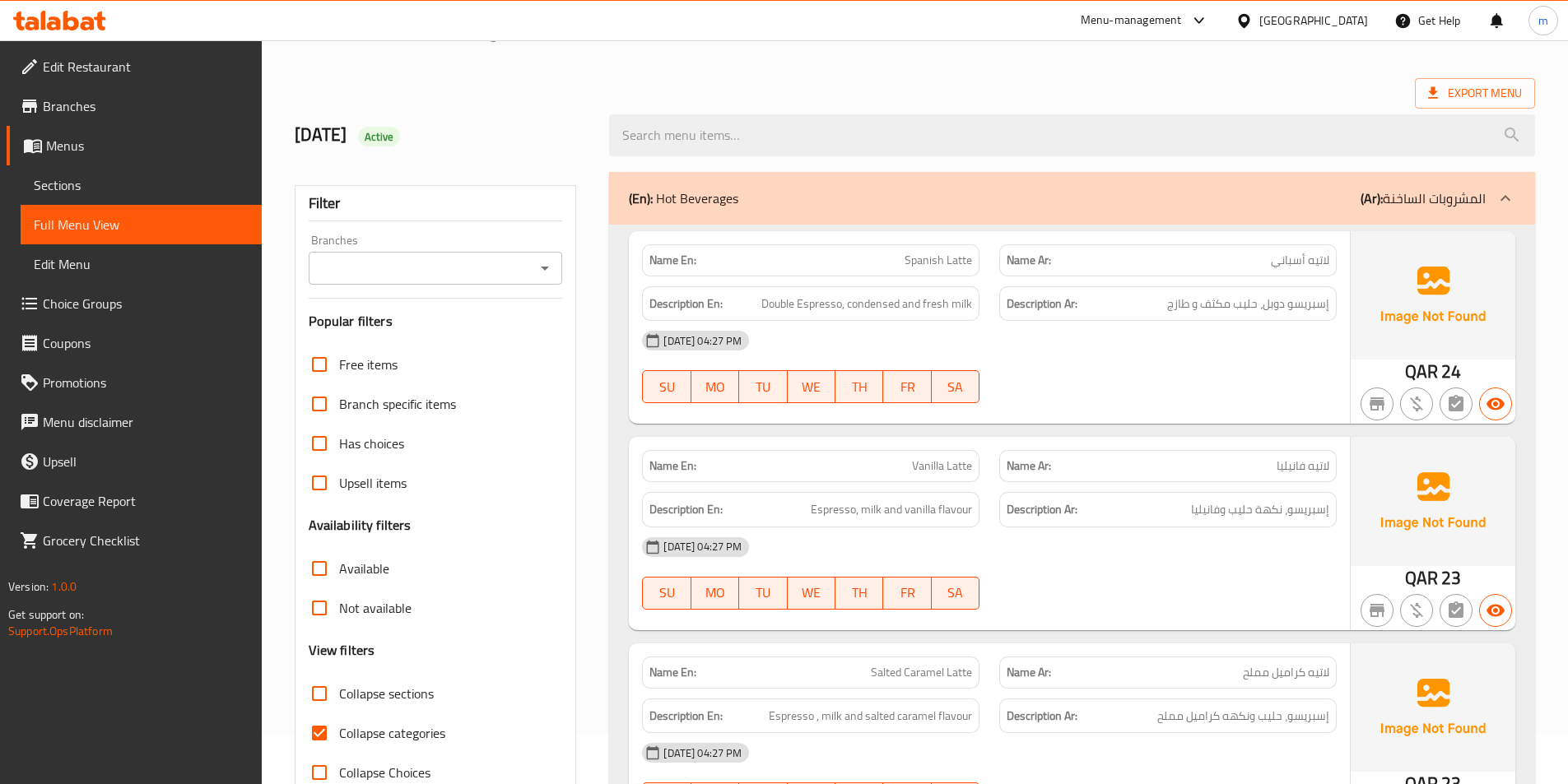
click at [337, 740] on input "Collapse categories" at bounding box center [319, 733] width 39 height 39
checkbox input "false"
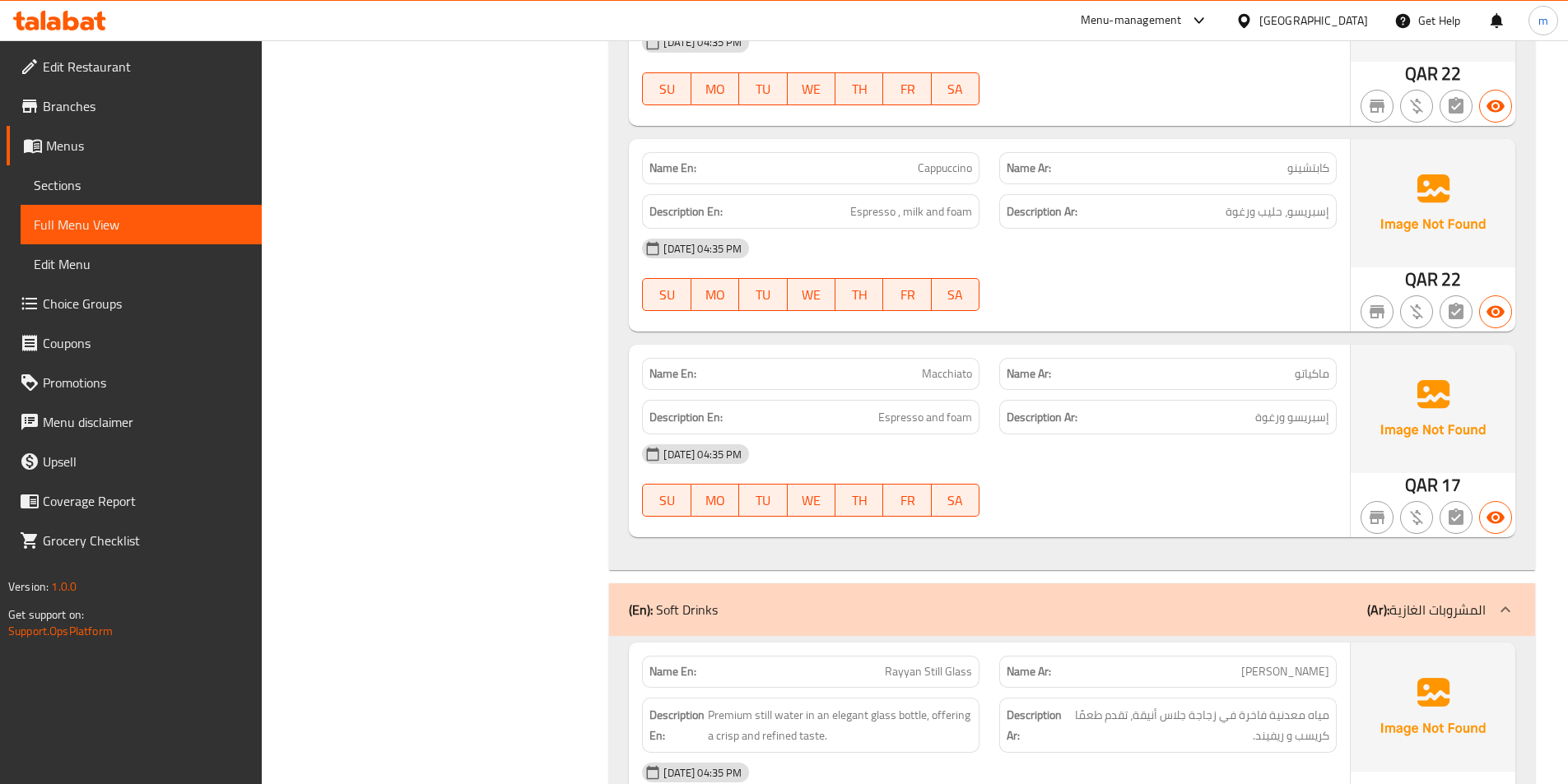
scroll to position [2139, 0]
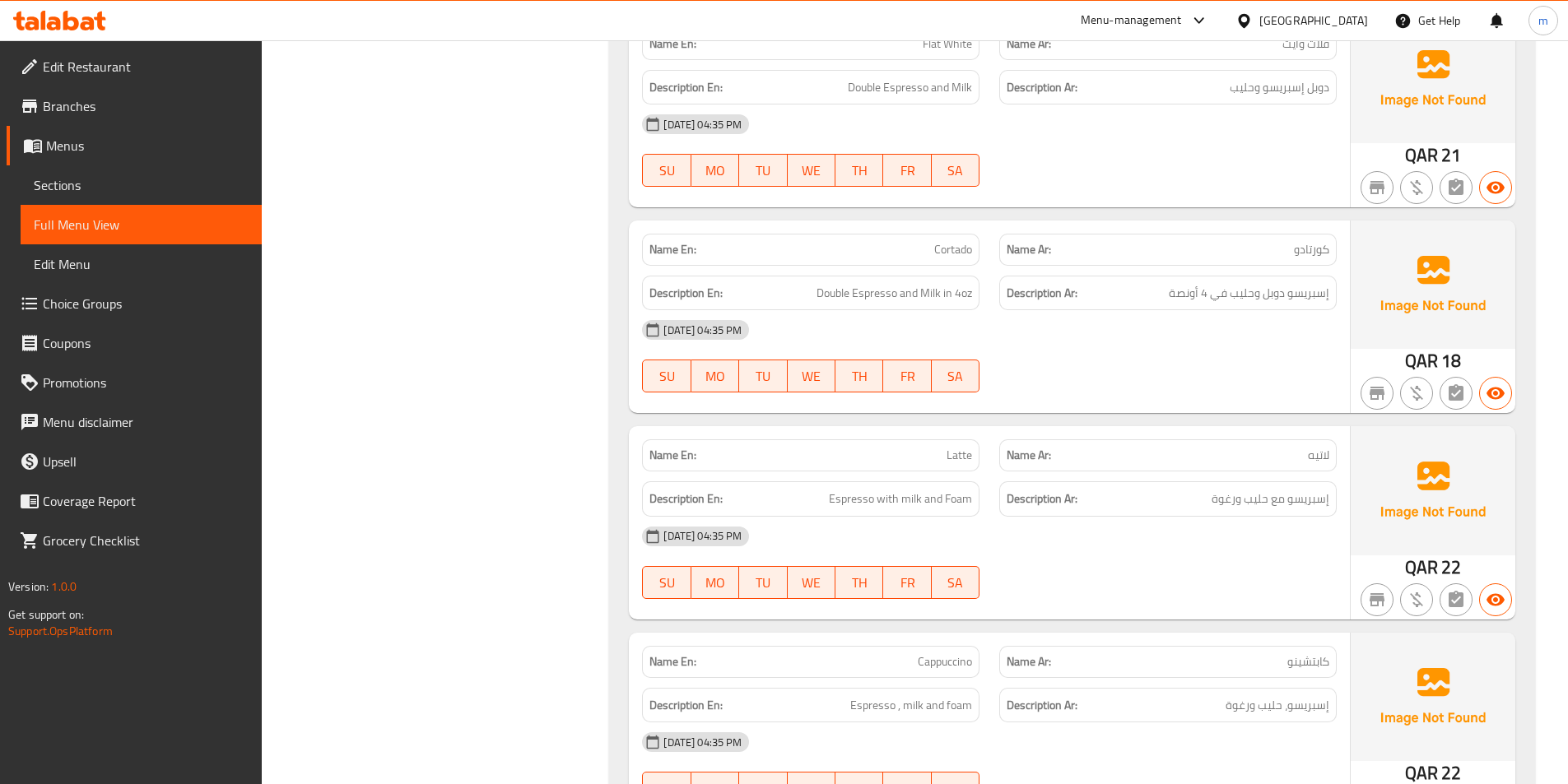
click at [77, 178] on span "Sections" at bounding box center [141, 184] width 214 height 20
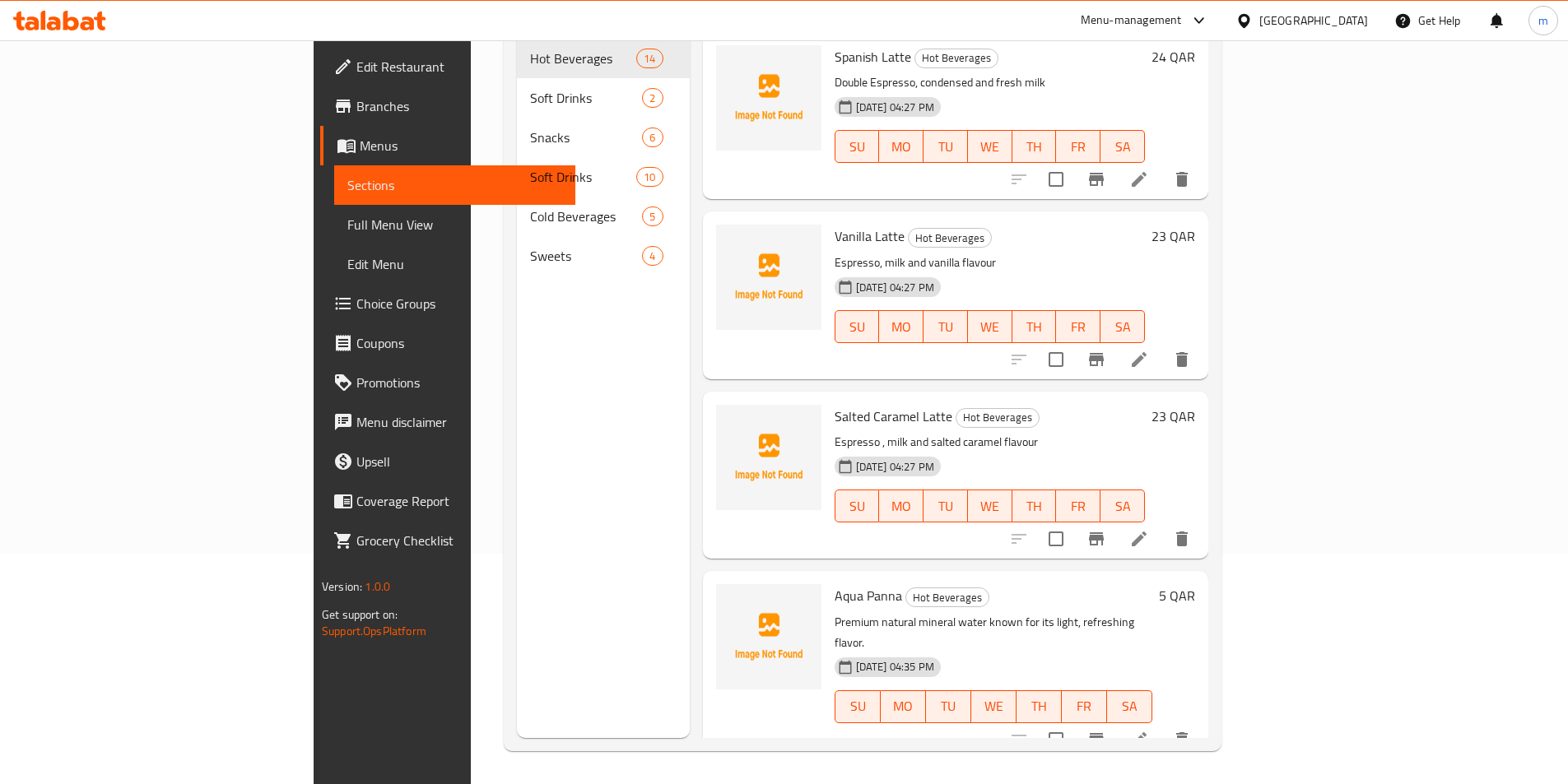
scroll to position [231, 0]
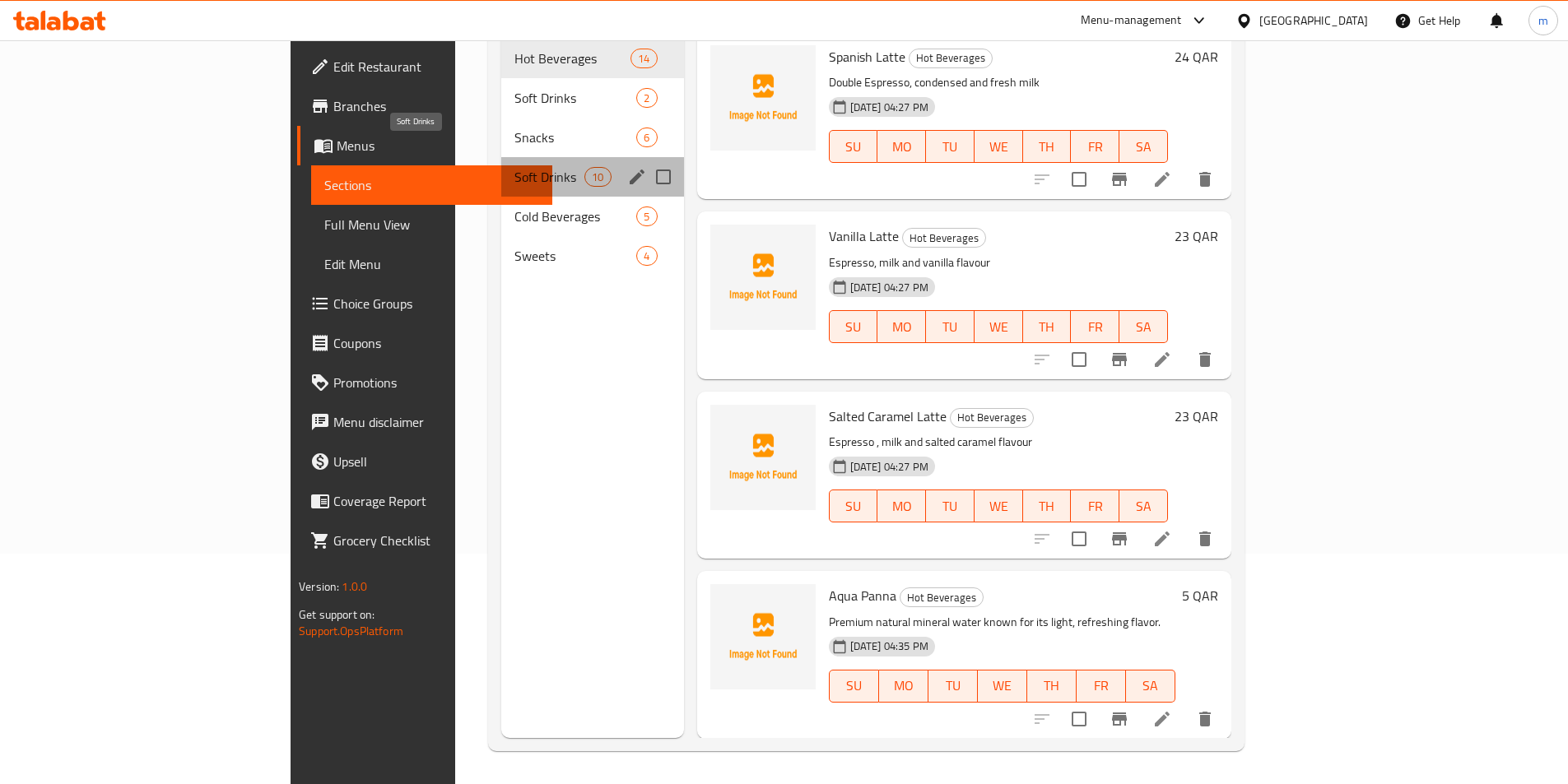
click at [514, 167] on span "Soft Drinks" at bounding box center [549, 177] width 70 height 20
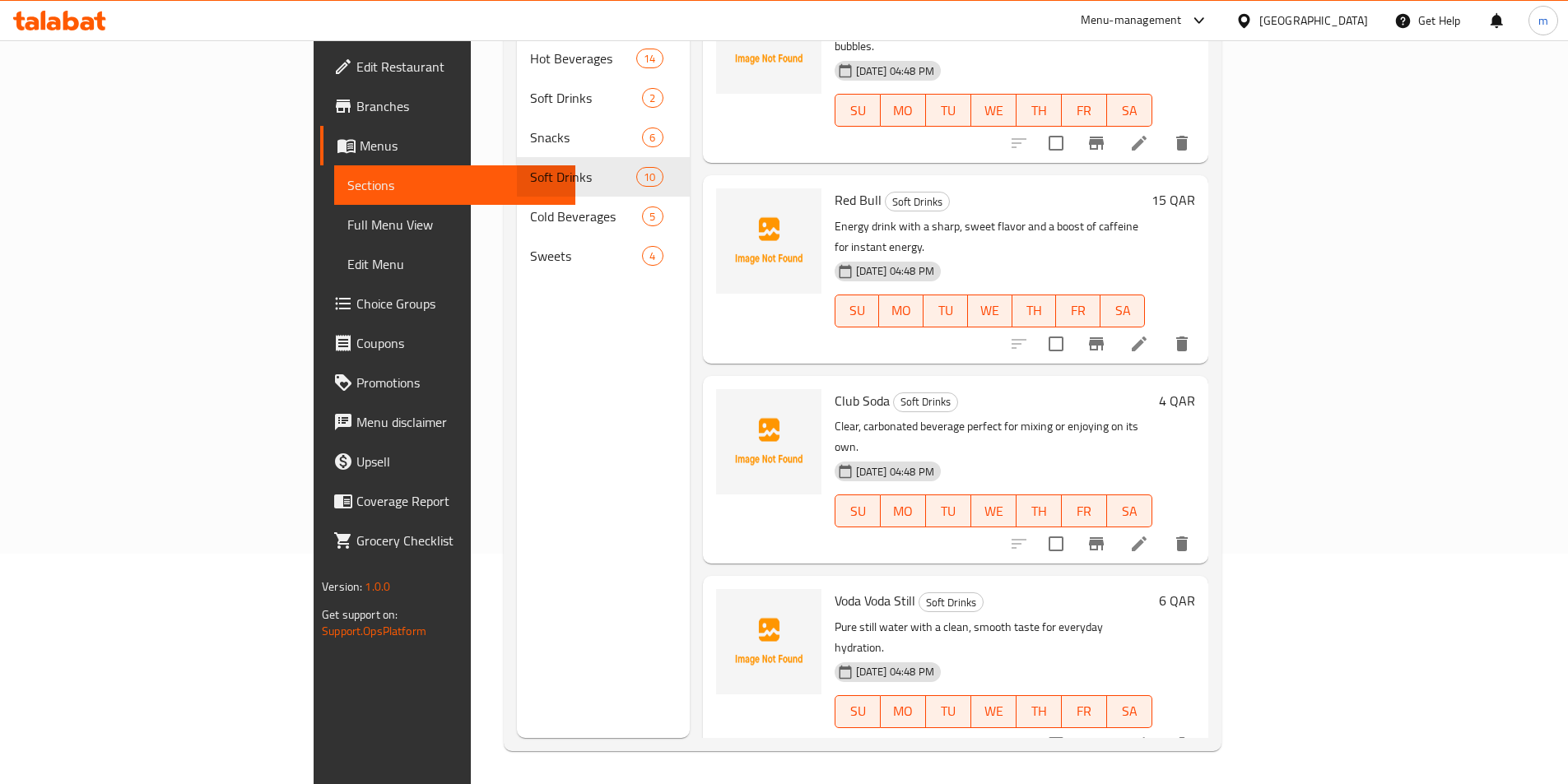
scroll to position [808, 0]
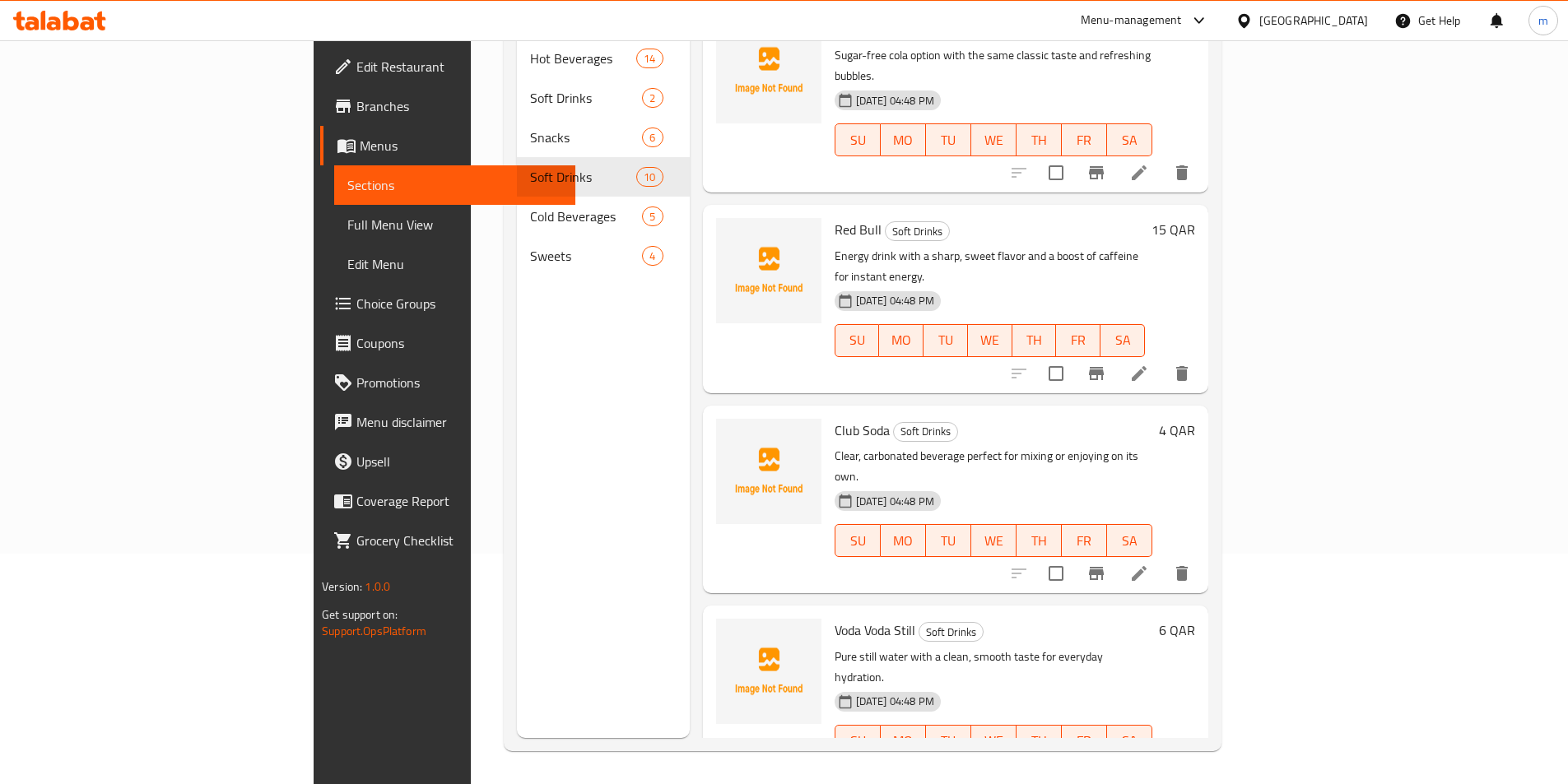
click at [1146, 566] on icon at bounding box center [1138, 573] width 15 height 15
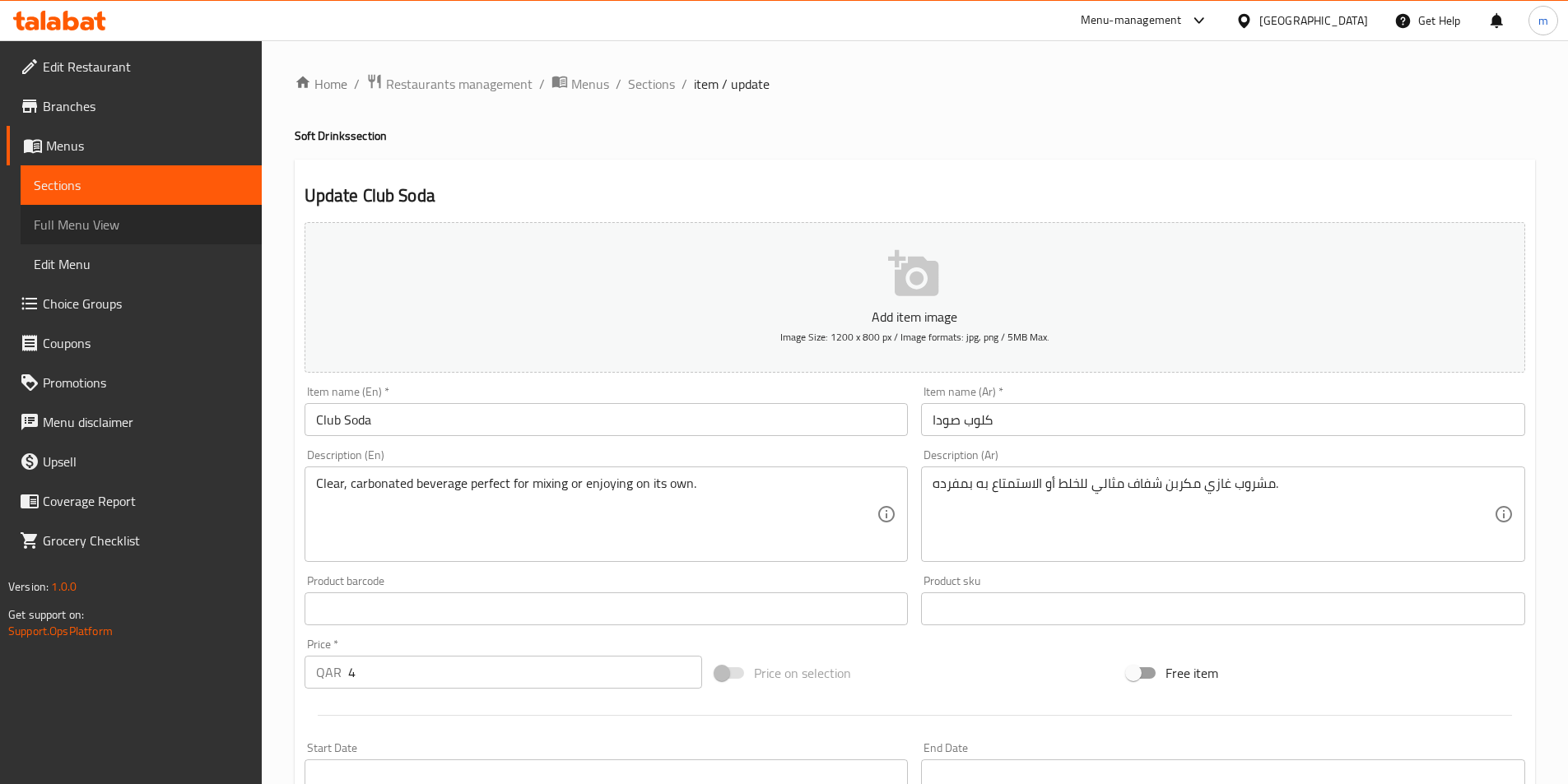
click at [43, 222] on span "Full Menu View" at bounding box center [141, 224] width 214 height 20
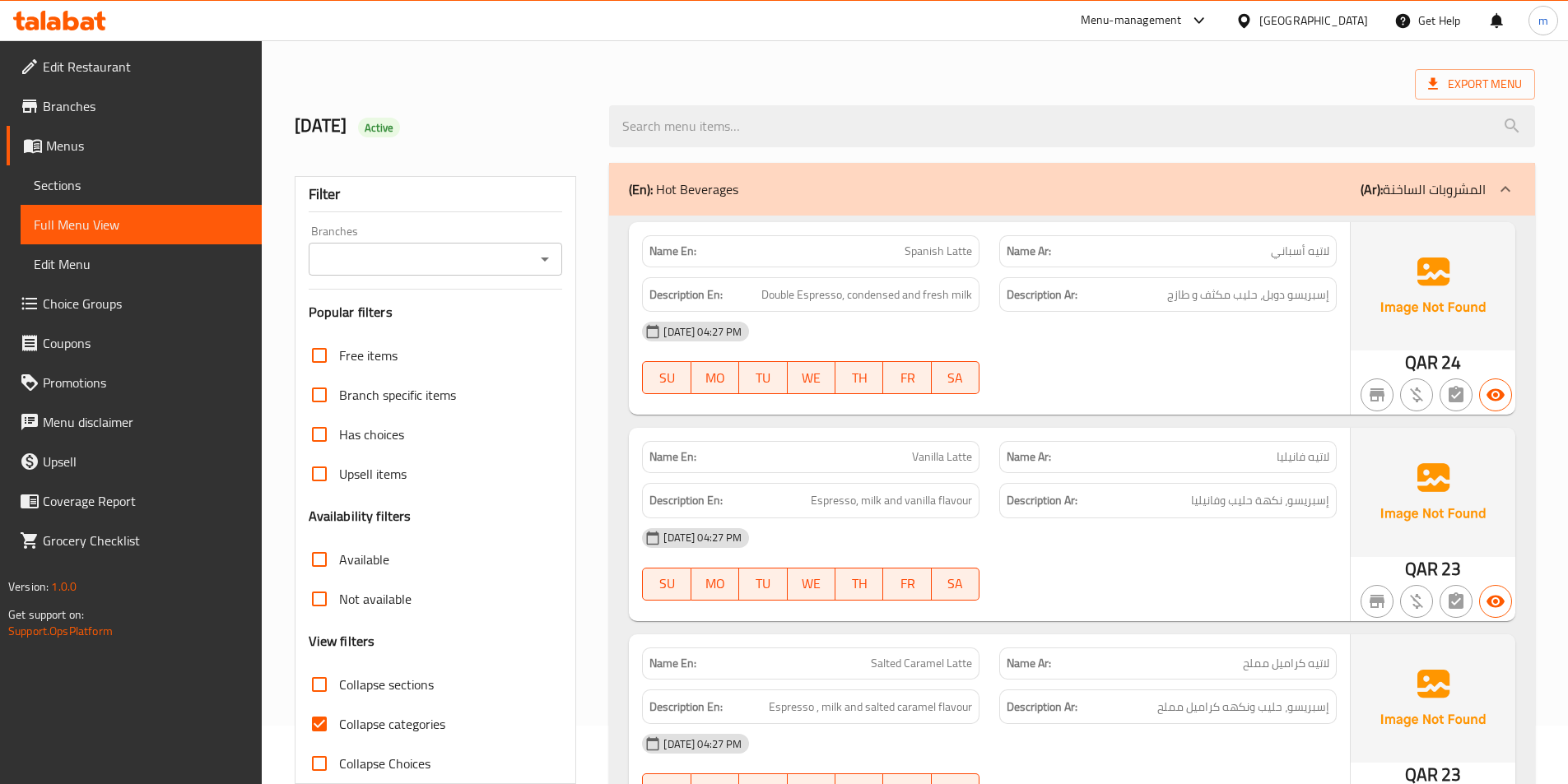
scroll to position [494, 0]
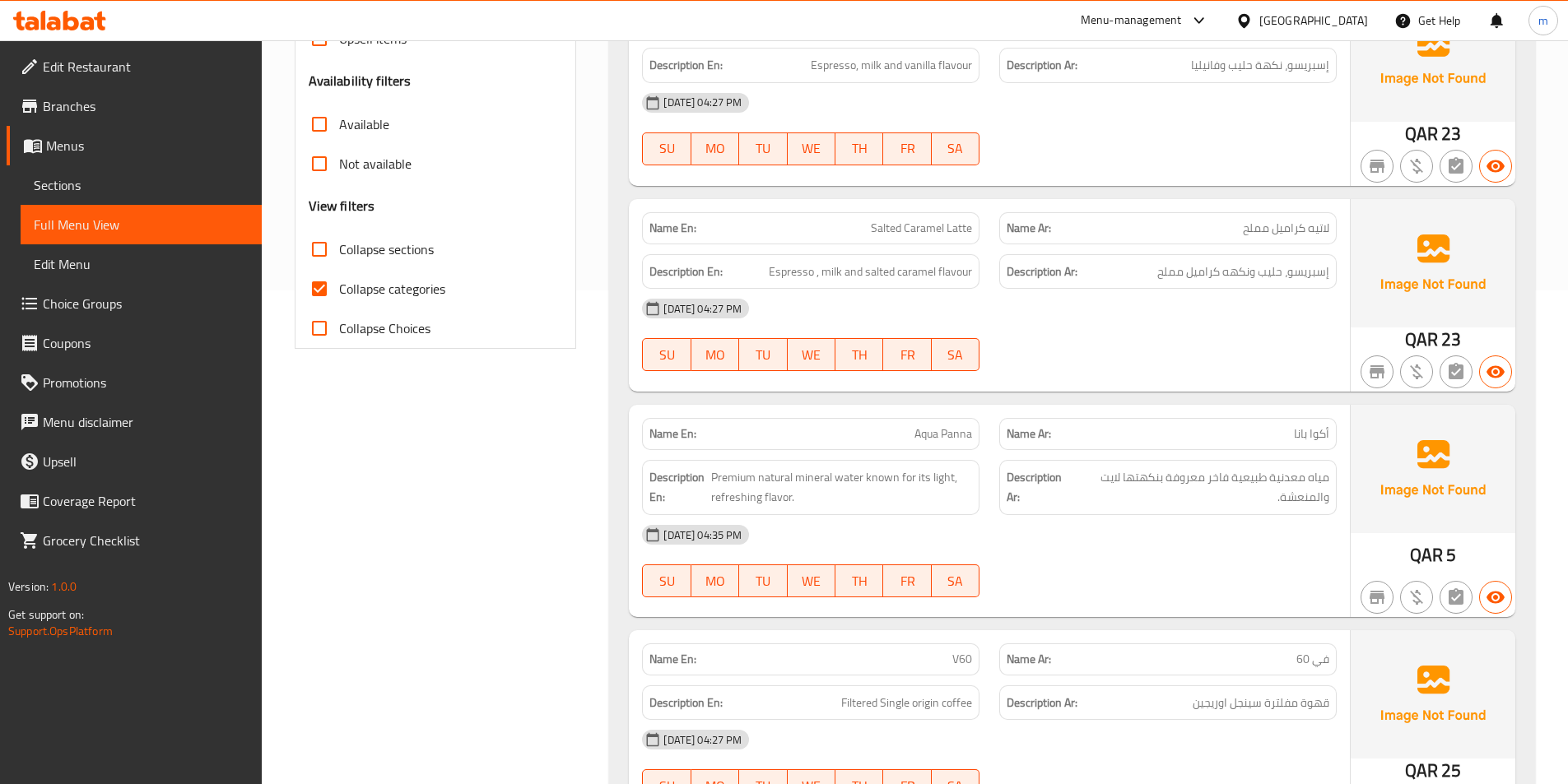
click at [318, 283] on input "Collapse categories" at bounding box center [319, 289] width 39 height 39
checkbox input "false"
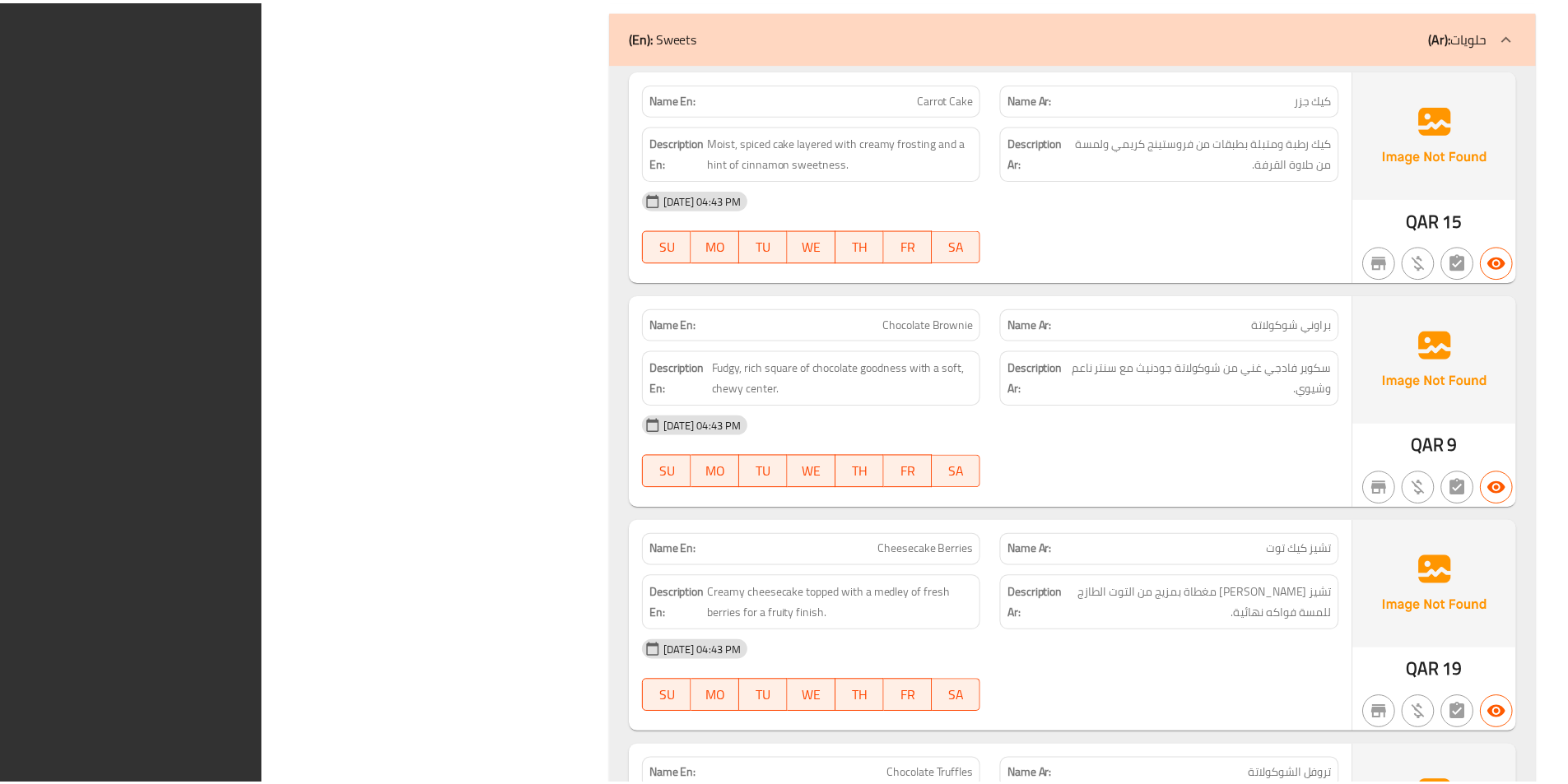
scroll to position [8903, 0]
